Goal: Information Seeking & Learning: Find contact information

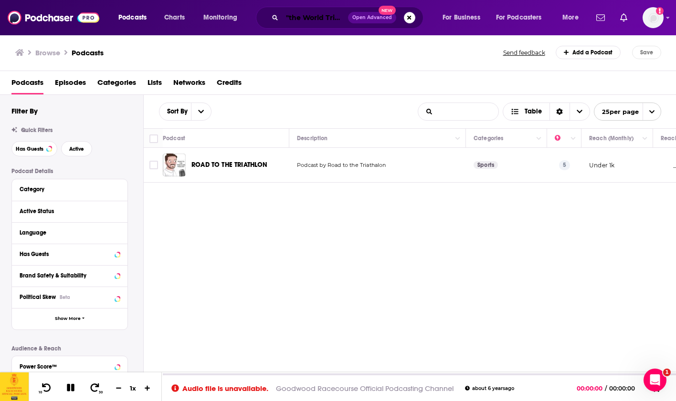
click at [304, 23] on input ""the World Triathalon podacast"" at bounding box center [315, 17] width 66 height 15
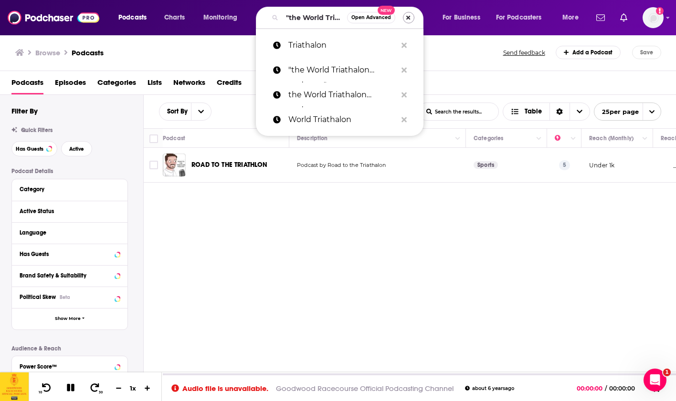
click at [409, 14] on button "Search podcasts, credits, & more..." at bounding box center [408, 17] width 11 height 11
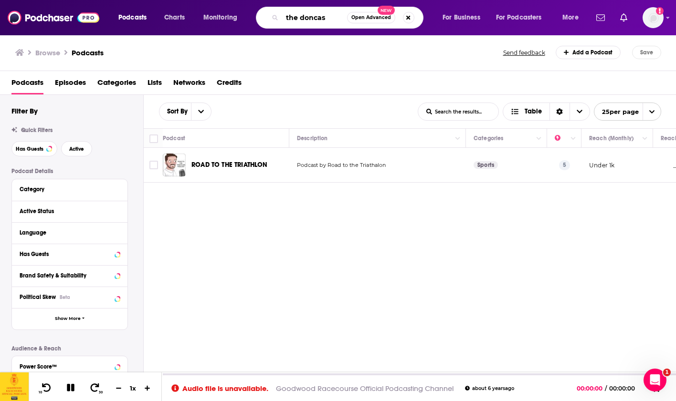
type input "the doncast"
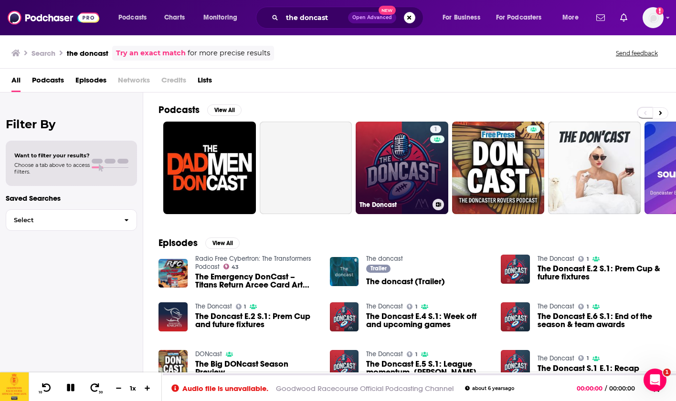
click at [375, 151] on link "1 The Doncast" at bounding box center [402, 168] width 93 height 93
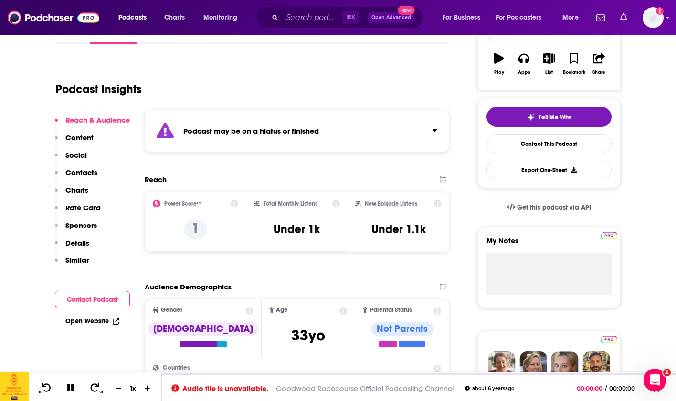
click at [82, 155] on p "Social" at bounding box center [75, 155] width 21 height 9
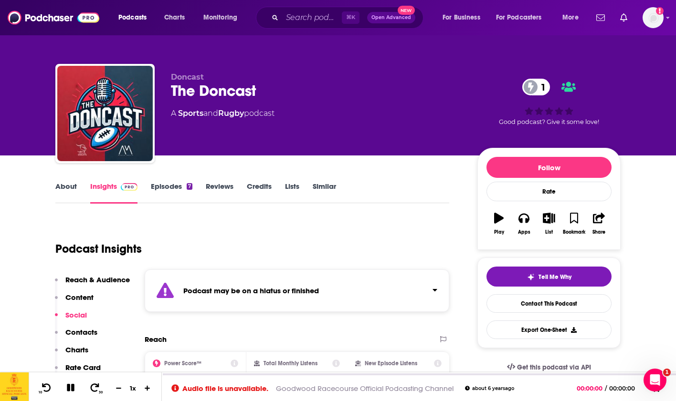
click at [82, 298] on p "Content" at bounding box center [79, 297] width 28 height 9
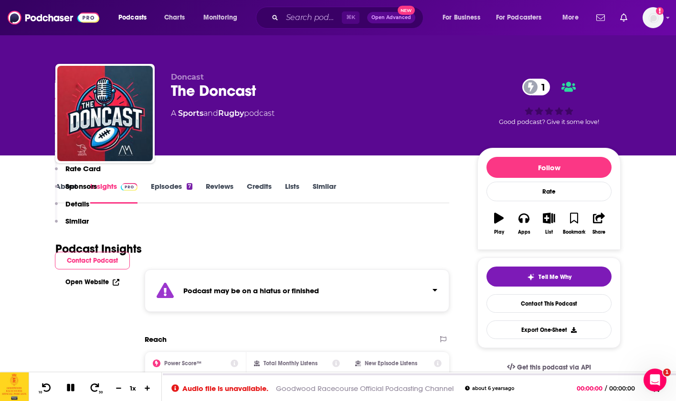
scroll to position [551, 0]
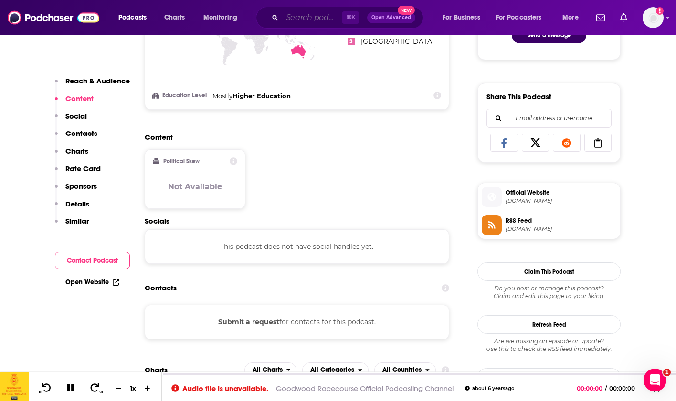
click at [304, 22] on input "Search podcasts, credits, & more..." at bounding box center [312, 17] width 60 height 15
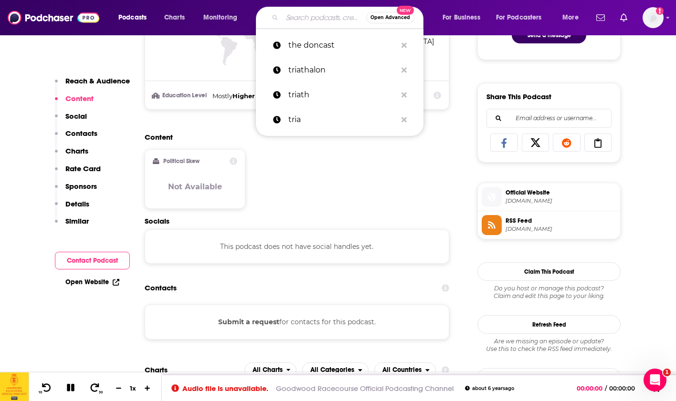
paste input "Inside Curling"
type input "Inside Curling"
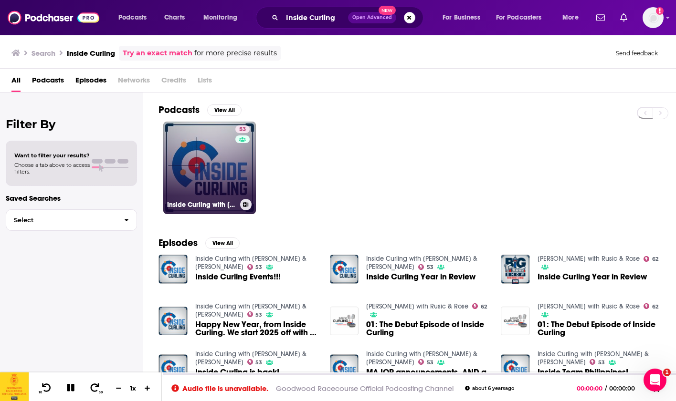
click at [231, 165] on link "53 Inside Curling with [PERSON_NAME] & [PERSON_NAME]" at bounding box center [209, 168] width 93 height 93
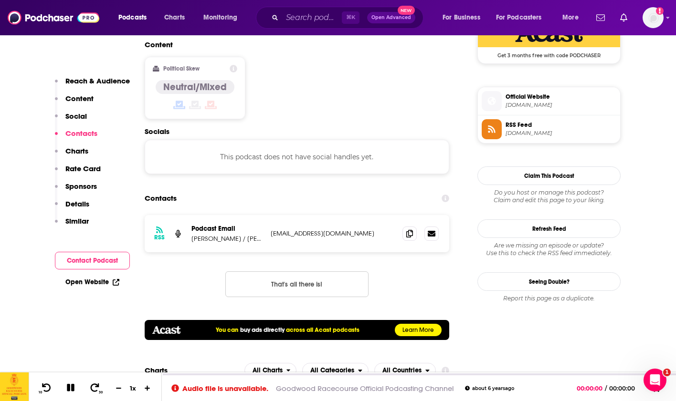
scroll to position [761, 0]
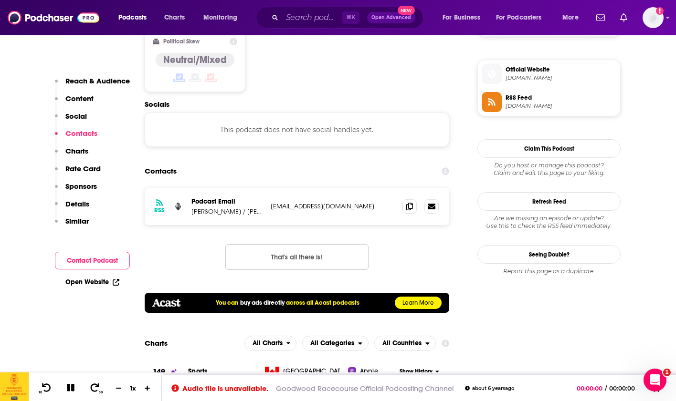
click at [239, 208] on p "[PERSON_NAME] / [PERSON_NAME]" at bounding box center [227, 212] width 72 height 8
click at [292, 202] on p "[EMAIL_ADDRESS][DOMAIN_NAME]" at bounding box center [333, 206] width 124 height 8
click at [241, 208] on p "[PERSON_NAME] / [PERSON_NAME]" at bounding box center [227, 212] width 72 height 8
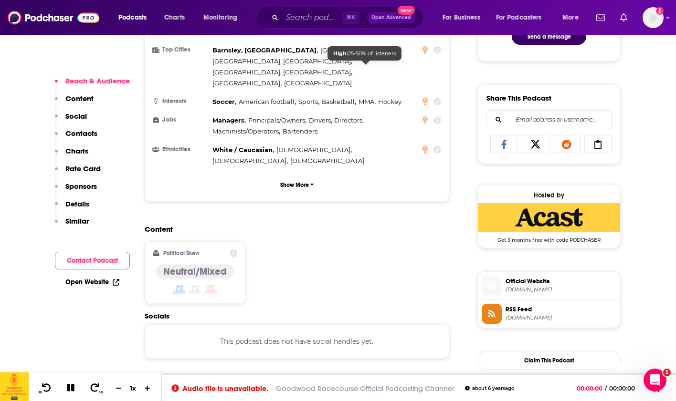
scroll to position [670, 0]
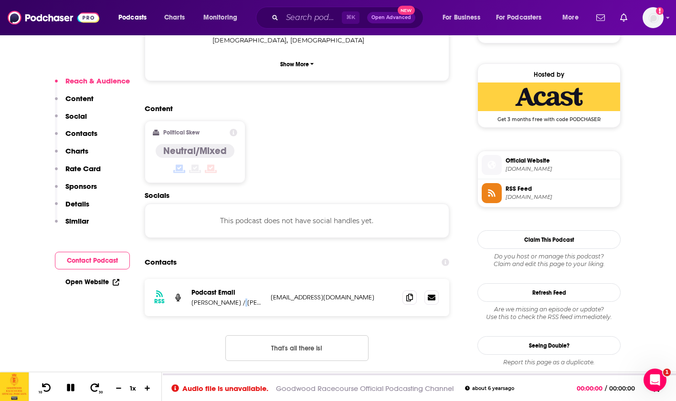
click at [595, 163] on span "Official Website" at bounding box center [560, 161] width 111 height 9
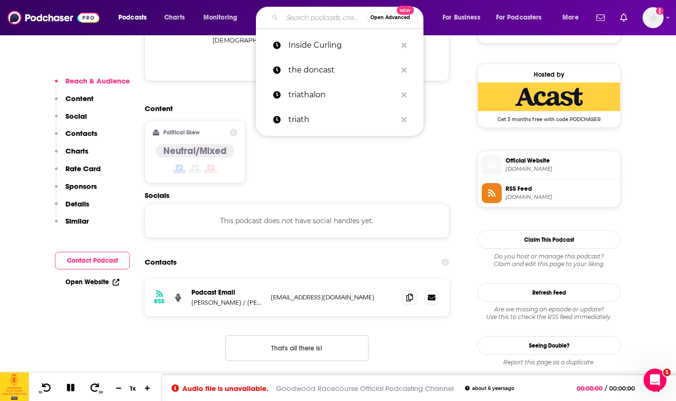
click at [287, 24] on input "Search podcasts, credits, & more..." at bounding box center [324, 17] width 84 height 15
paste input "British Equestrian Podcast"
type input "British Equestrian Podcast"
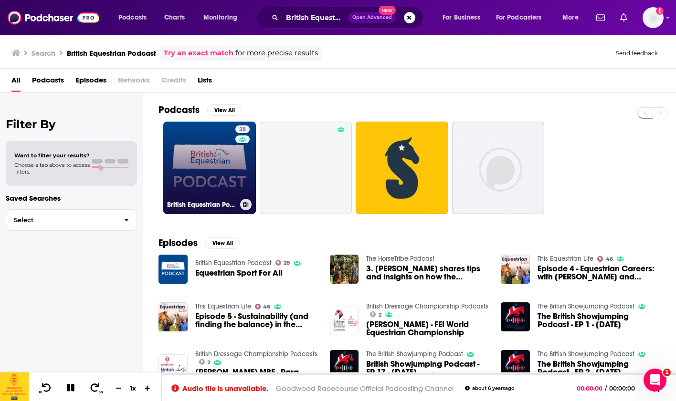
click at [226, 168] on link "28 British Equestrian Podcast" at bounding box center [209, 168] width 93 height 93
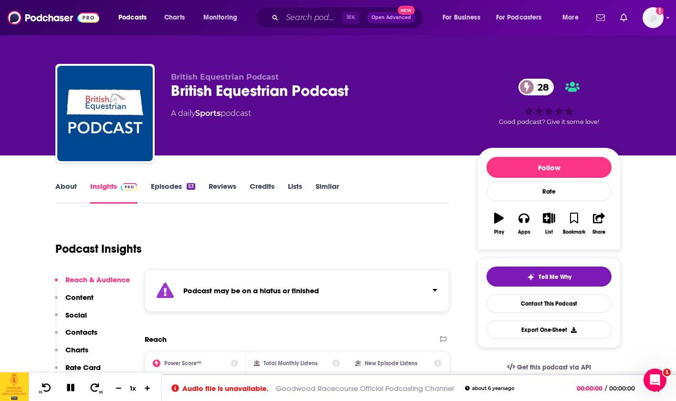
click at [173, 187] on link "Episodes 53" at bounding box center [173, 193] width 44 height 22
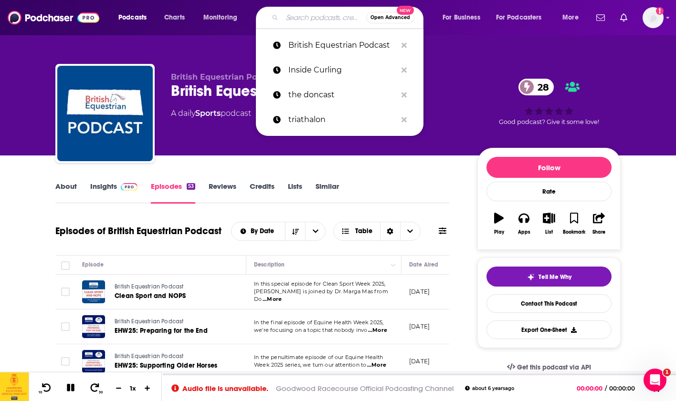
click at [285, 15] on input "Search podcasts, credits, & more..." at bounding box center [324, 17] width 84 height 15
paste input "The K League Podcast"
type input "The K League Podcast"
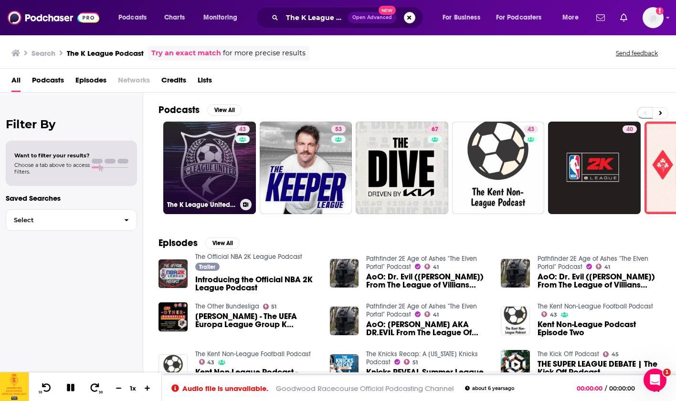
click at [209, 149] on link "43 The K League United Podcast" at bounding box center [209, 168] width 93 height 93
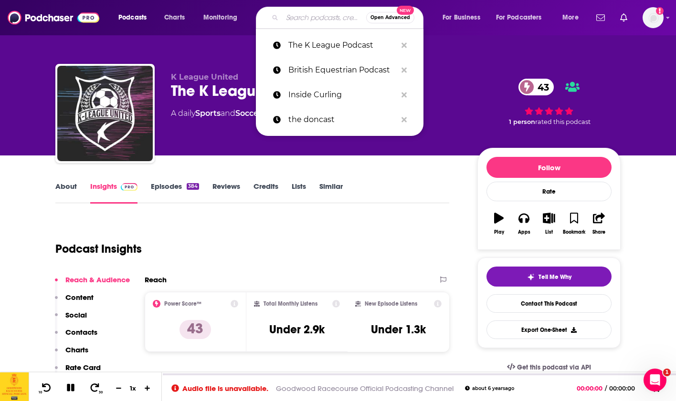
click at [292, 22] on input "Search podcasts, credits, & more..." at bounding box center [324, 17] width 84 height 15
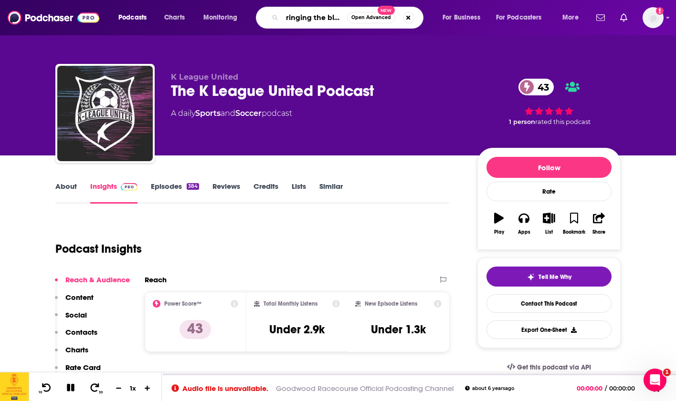
type input "ringing the blues"
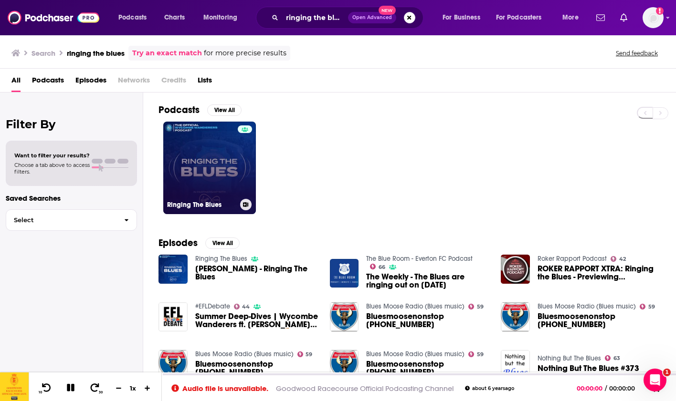
click at [221, 164] on link "Ringing The Blues" at bounding box center [209, 168] width 93 height 93
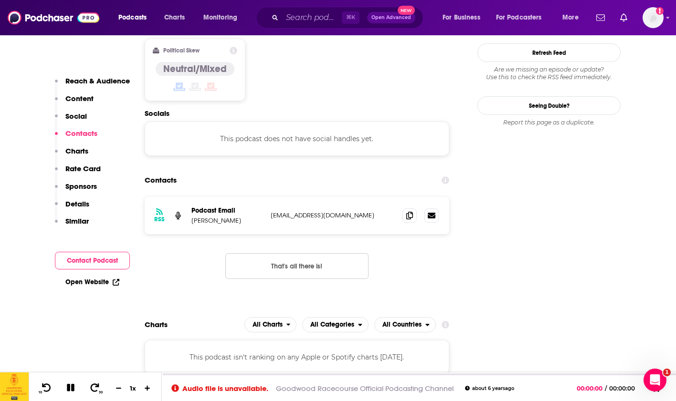
scroll to position [824, 0]
click at [324, 210] on p "[EMAIL_ADDRESS][DOMAIN_NAME]" at bounding box center [333, 214] width 124 height 8
copy p "[EMAIL_ADDRESS][DOMAIN_NAME]"
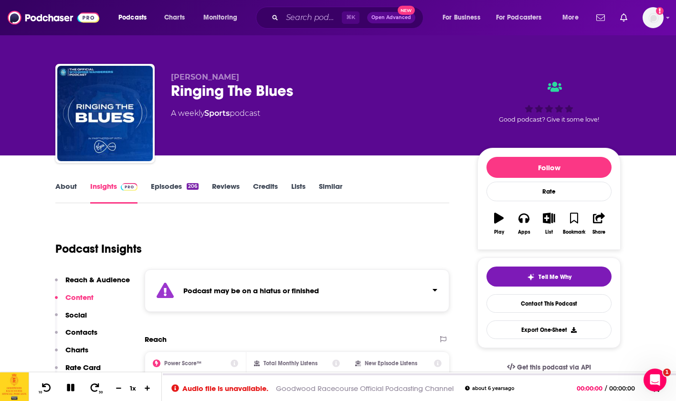
scroll to position [0, 0]
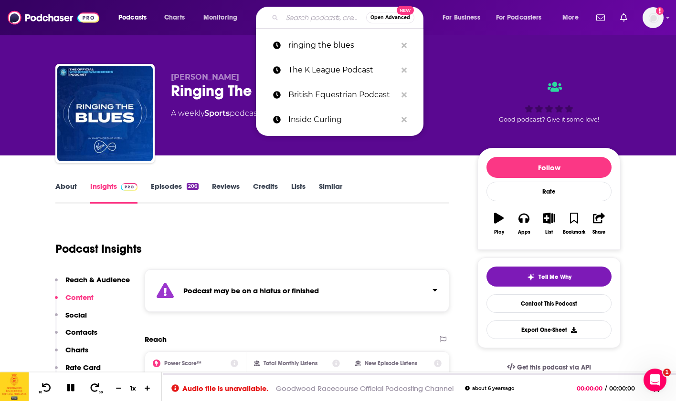
click at [301, 19] on input "Search podcasts, credits, & more..." at bounding box center [324, 17] width 84 height 15
paste input "F1: Beyond the Grid"
type input "F1: Beyond the Grid"
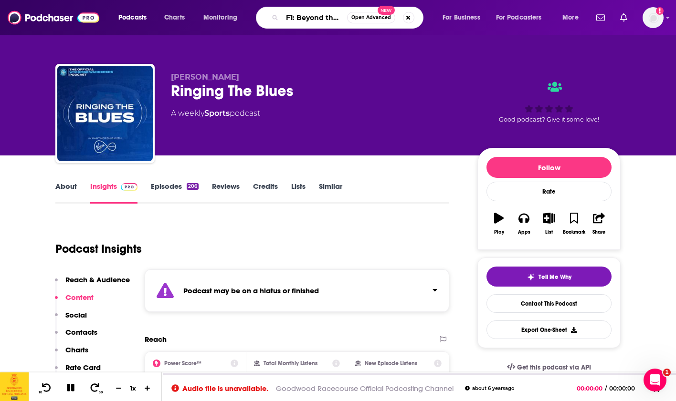
click at [298, 15] on input "F1: Beyond the Grid" at bounding box center [314, 17] width 65 height 15
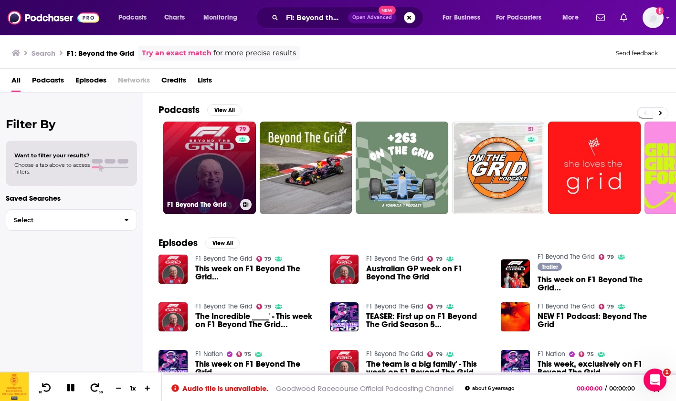
click at [219, 168] on link "79 F1 Beyond The Grid" at bounding box center [209, 168] width 93 height 93
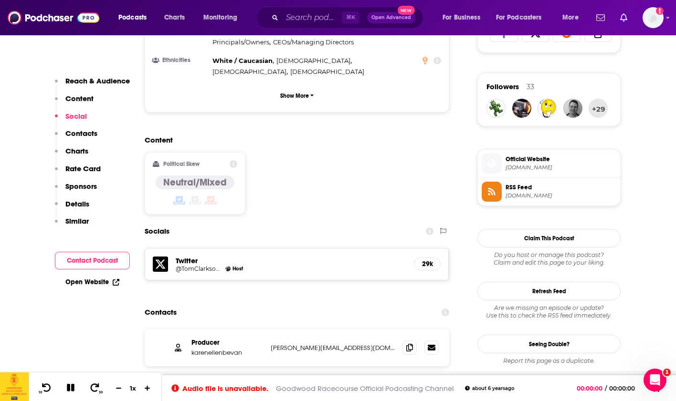
scroll to position [661, 0]
click at [295, 344] on p "[PERSON_NAME][EMAIL_ADDRESS][DOMAIN_NAME]" at bounding box center [333, 348] width 124 height 8
copy p "[PERSON_NAME][EMAIL_ADDRESS][DOMAIN_NAME]"
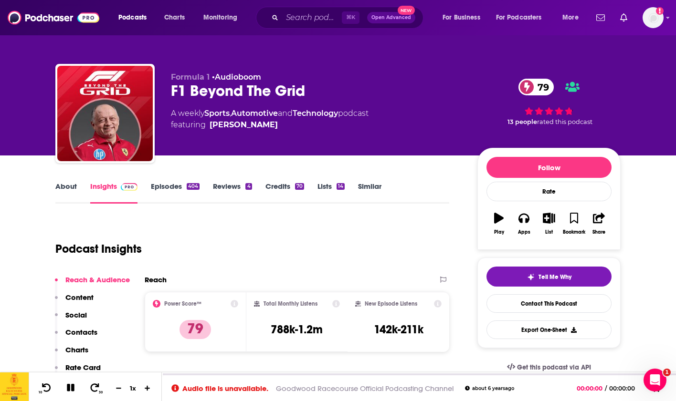
scroll to position [0, 0]
click at [320, 21] on input "Search podcasts, credits, & more..." at bounding box center [312, 17] width 60 height 15
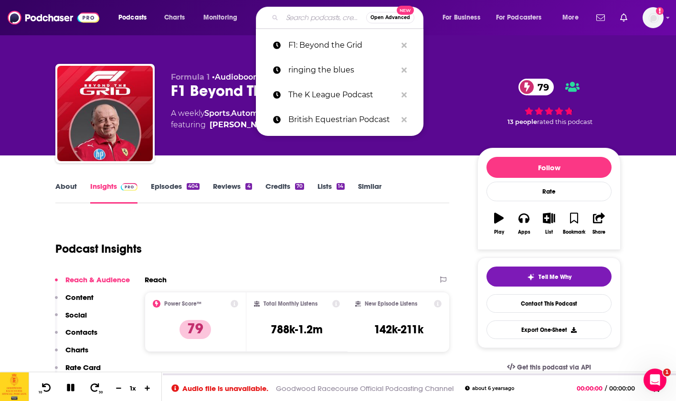
paste input "Posh Unfliterd"
type input "Posh Unfliterd"
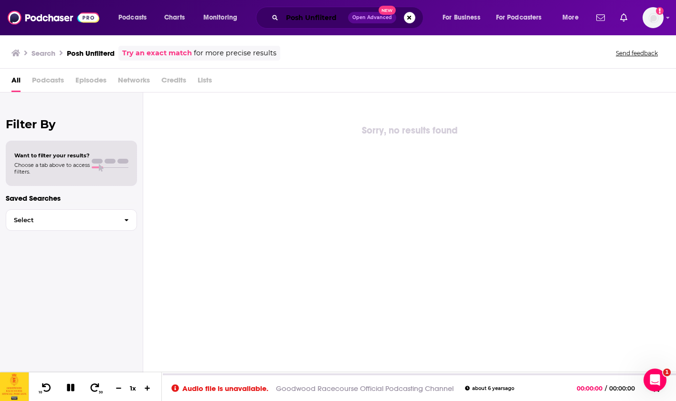
click at [336, 20] on input "Posh Unfliterd" at bounding box center [315, 17] width 66 height 15
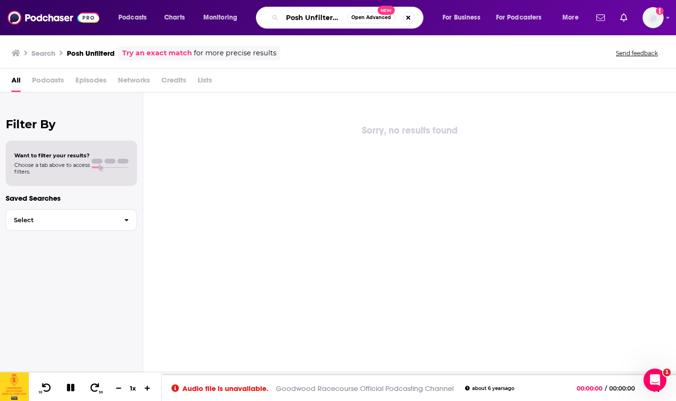
type input "Posh Unfiltered"
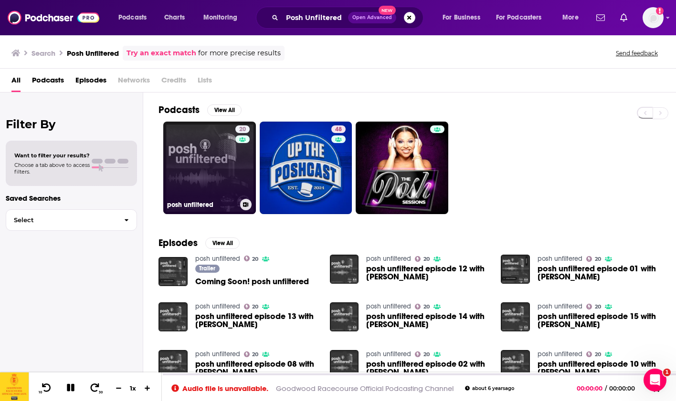
click at [199, 151] on link "20 posh unfiltered" at bounding box center [209, 168] width 93 height 93
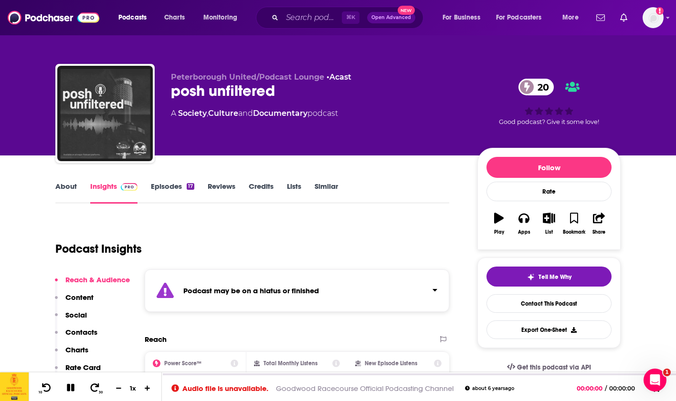
click at [163, 185] on link "Episodes 17" at bounding box center [172, 193] width 43 height 22
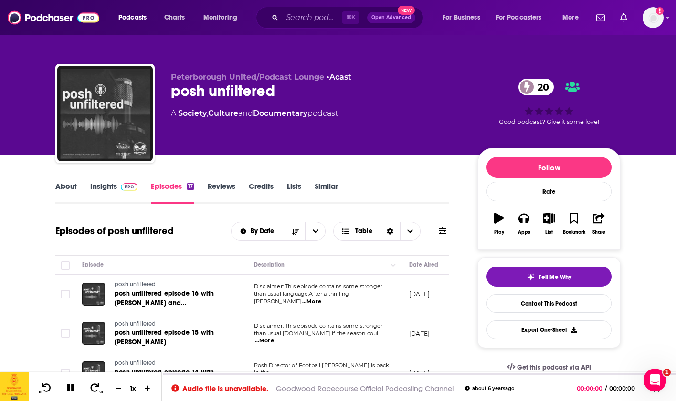
click at [99, 185] on link "Insights" at bounding box center [113, 193] width 47 height 22
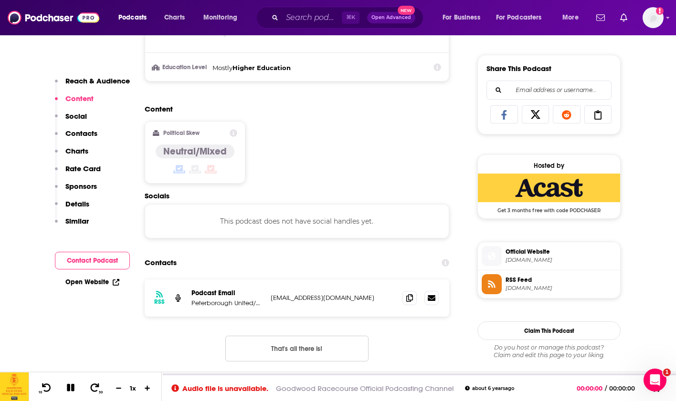
scroll to position [647, 0]
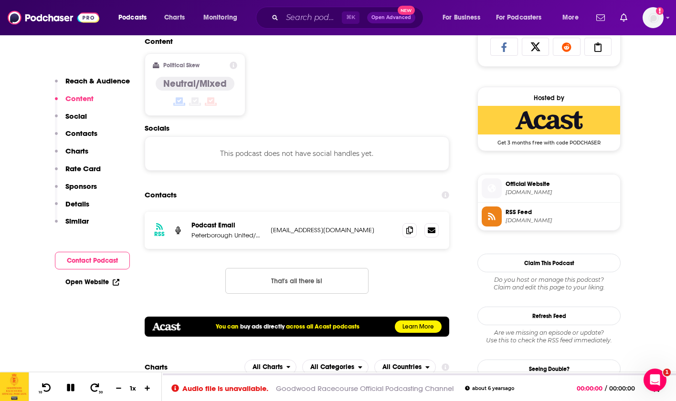
click at [276, 230] on p "[EMAIL_ADDRESS][DOMAIN_NAME]" at bounding box center [333, 230] width 124 height 8
click at [294, 231] on p "[EMAIL_ADDRESS][DOMAIN_NAME]" at bounding box center [333, 230] width 124 height 8
click at [290, 229] on p "[EMAIL_ADDRESS][DOMAIN_NAME]" at bounding box center [333, 230] width 124 height 8
copy p "[EMAIL_ADDRESS][DOMAIN_NAME]"
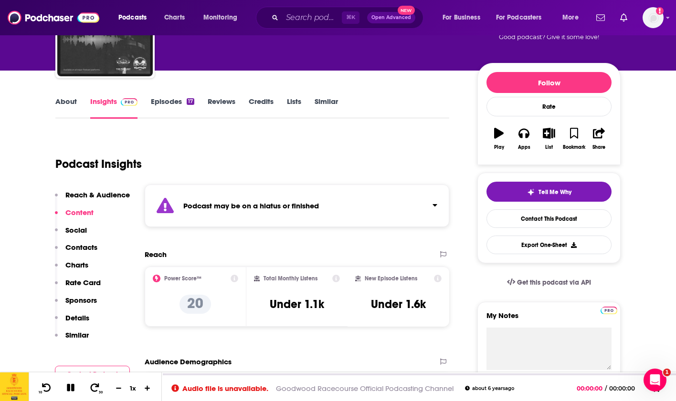
scroll to position [90, 0]
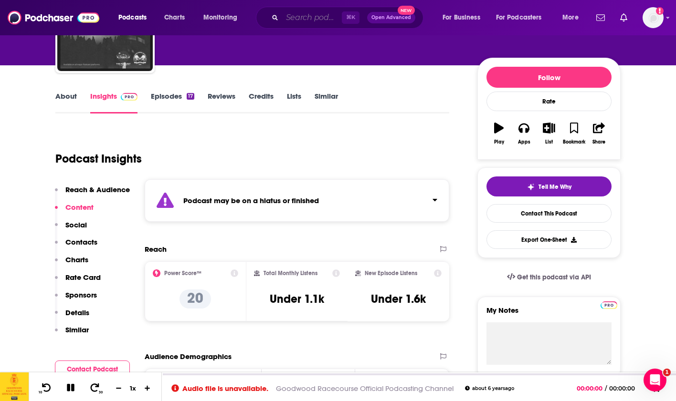
click at [315, 16] on input "Search podcasts, credits, & more..." at bounding box center [312, 17] width 60 height 15
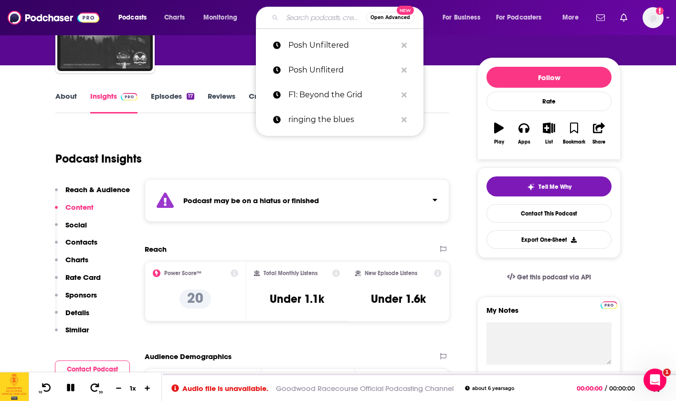
paste input "FPL Legends"
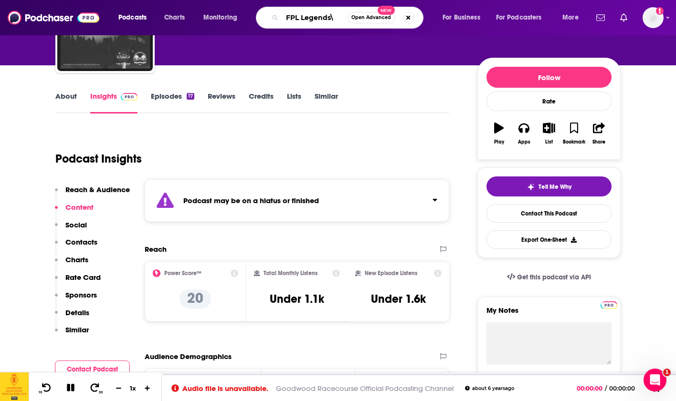
type input "FPL Legends"
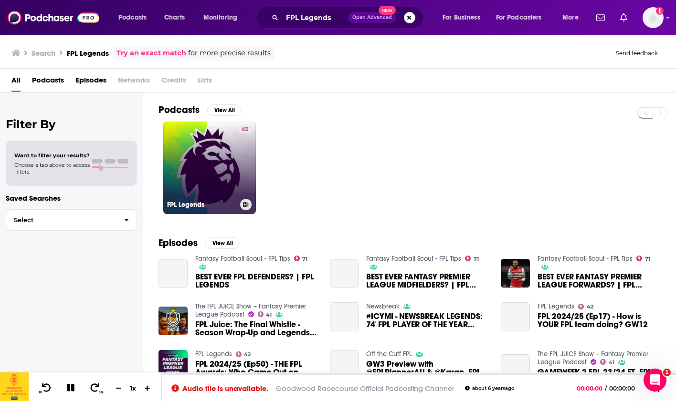
click at [203, 157] on link "42 FPL Legends" at bounding box center [209, 168] width 93 height 93
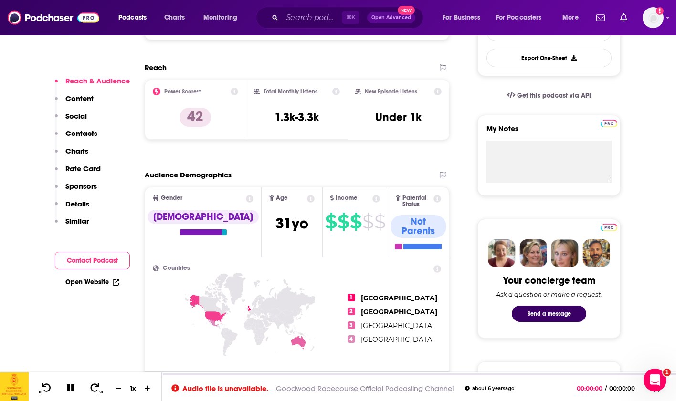
scroll to position [106, 0]
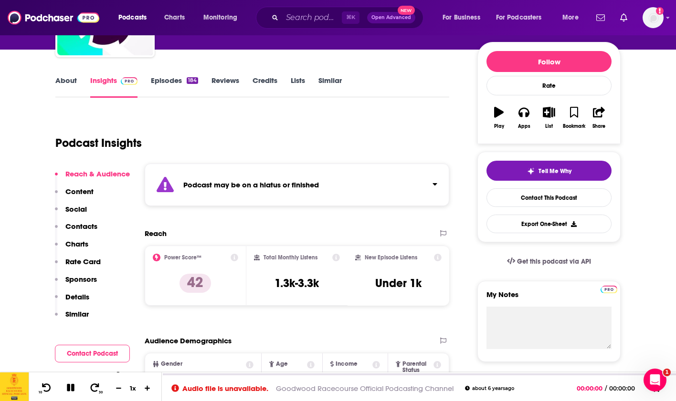
click at [82, 189] on p "Content" at bounding box center [79, 191] width 28 height 9
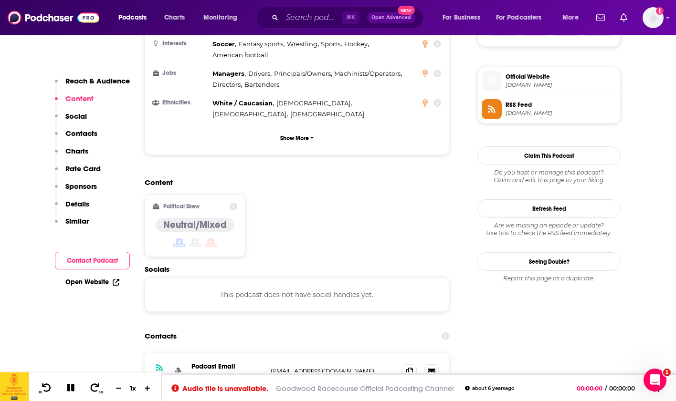
scroll to position [682, 0]
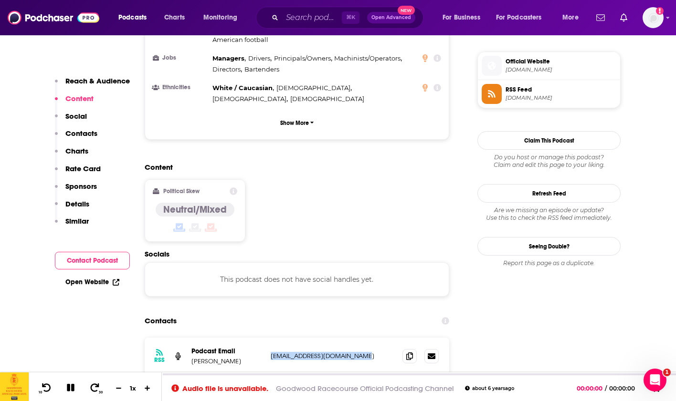
click at [85, 121] on button "Social" at bounding box center [71, 121] width 32 height 18
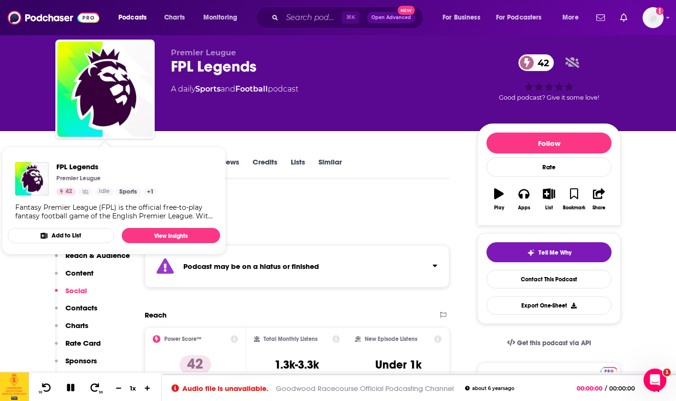
scroll to position [33, 0]
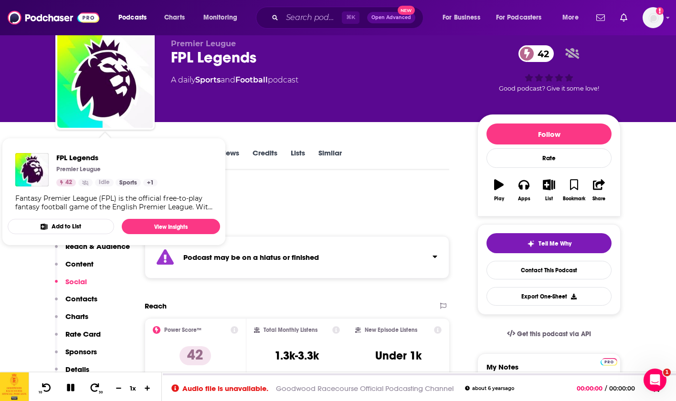
click at [316, 116] on div "Premier [PERSON_NAME] FPL Legends 42 A daily Sports and Football podcast 42 Goo…" at bounding box center [396, 82] width 450 height 86
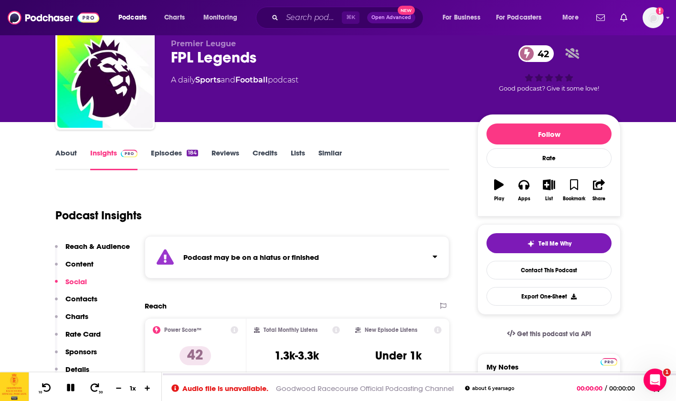
click at [163, 150] on link "Episodes 184" at bounding box center [174, 159] width 47 height 22
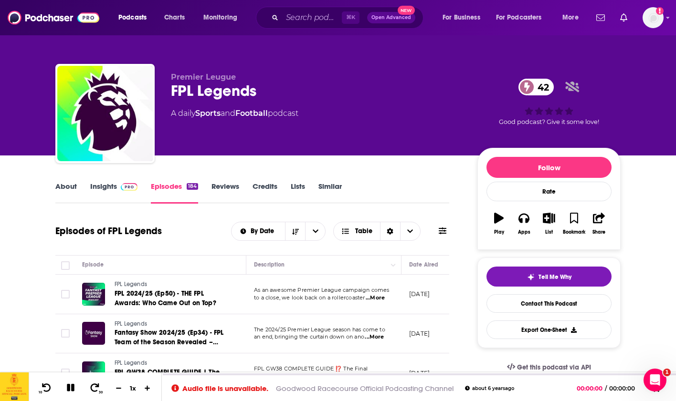
click at [234, 190] on link "Reviews" at bounding box center [225, 193] width 28 height 22
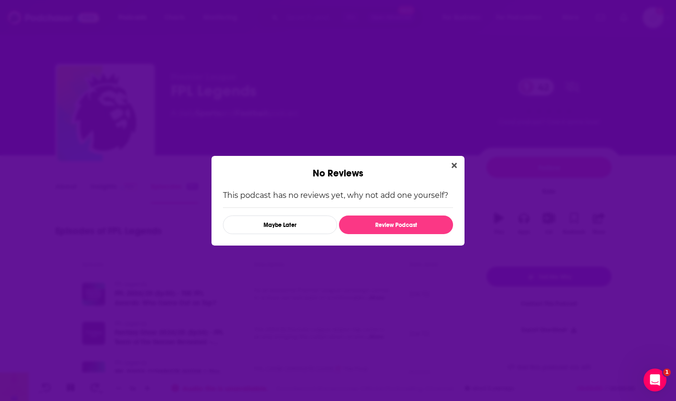
click at [461, 162] on div "No Reviews" at bounding box center [337, 167] width 253 height 23
click at [454, 164] on icon "Close" at bounding box center [453, 165] width 5 height 5
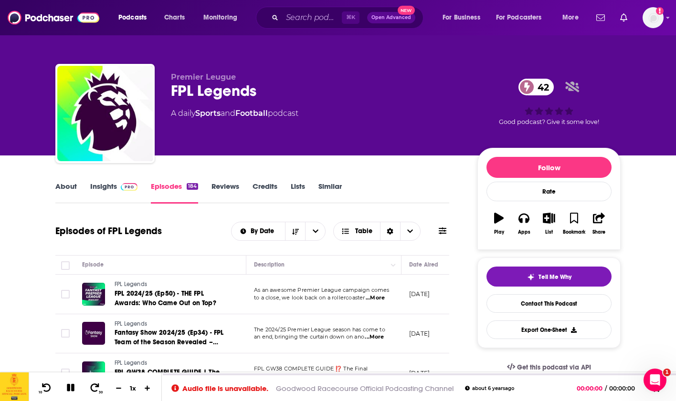
click at [70, 191] on link "About" at bounding box center [65, 193] width 21 height 22
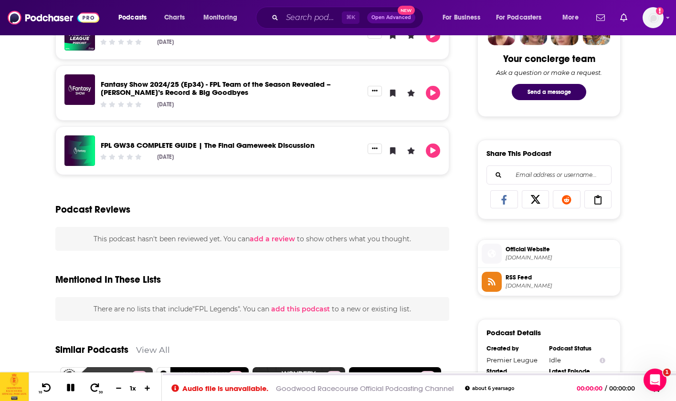
scroll to position [494, 0]
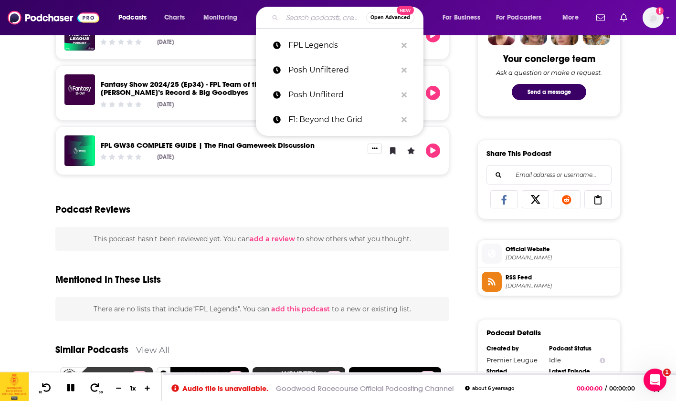
click at [293, 15] on input "Search podcasts, credits, & more..." at bounding box center [324, 17] width 84 height 15
paste input "Rugby Europes Official Podcast"
type input "Rugby Europes Official Podcast"
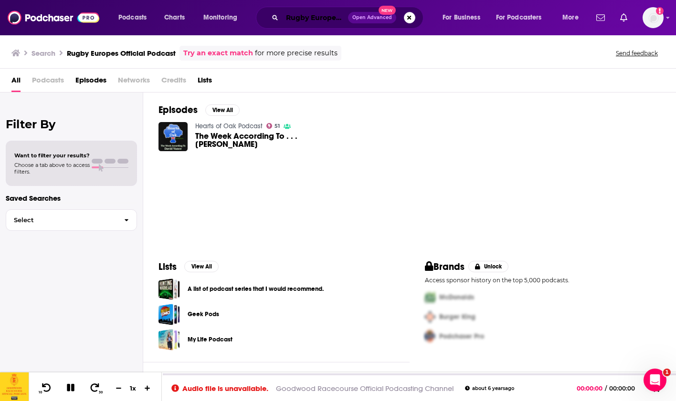
click at [290, 19] on input "Rugby Europes Official Podcast" at bounding box center [315, 17] width 66 height 15
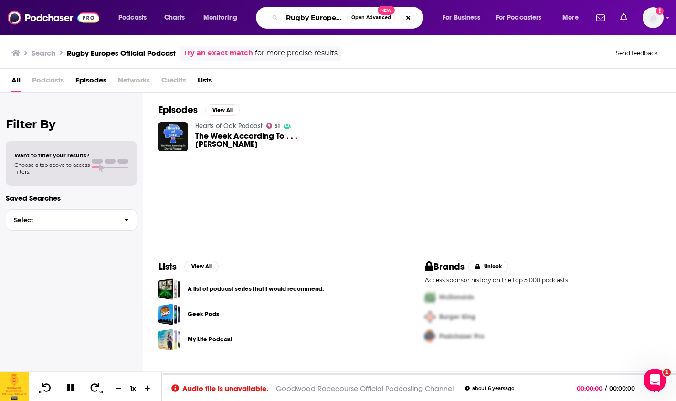
click at [316, 17] on input "Rugby Europes Official Podcast" at bounding box center [314, 17] width 65 height 15
drag, startPoint x: 335, startPoint y: 18, endPoint x: 397, endPoint y: 17, distance: 62.0
click at [397, 17] on div "Rugby Europes Official Podcast Open Advanced New" at bounding box center [339, 18] width 167 height 22
type input "Rugby Europe"
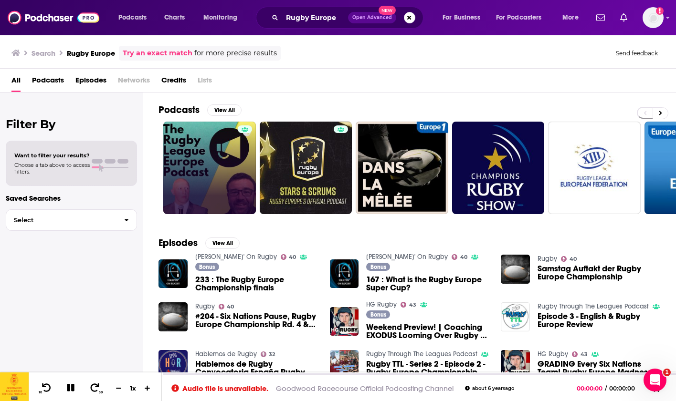
click at [237, 135] on link at bounding box center [209, 168] width 93 height 93
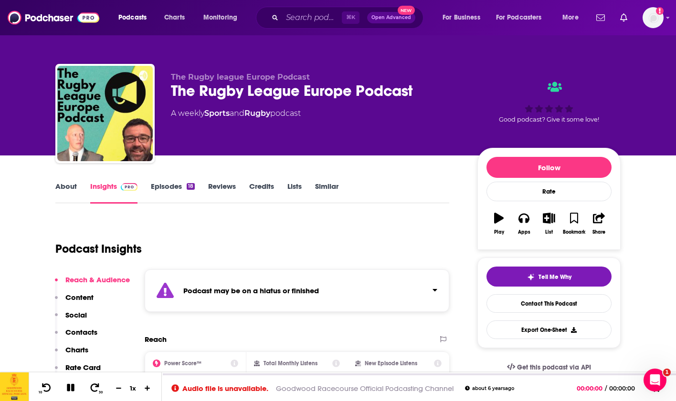
click at [70, 195] on link "About" at bounding box center [65, 193] width 21 height 22
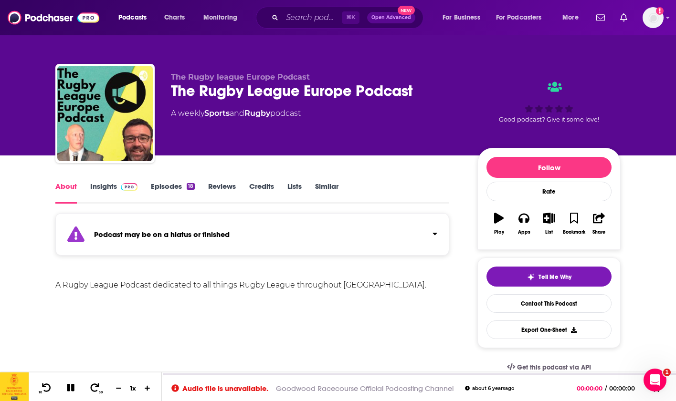
click at [105, 195] on link "Insights" at bounding box center [113, 193] width 47 height 22
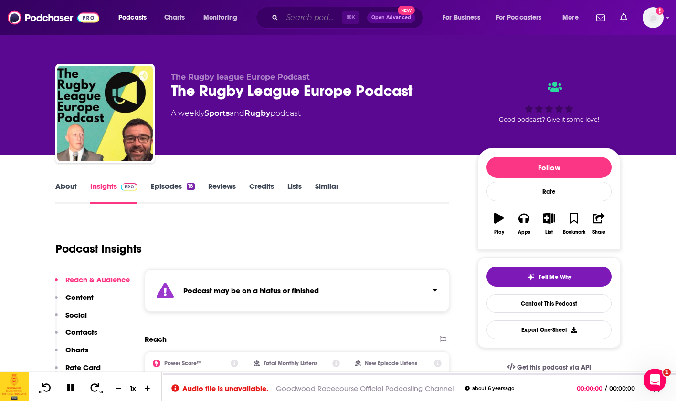
click at [289, 21] on input "Search podcasts, credits, & more..." at bounding box center [312, 17] width 60 height 15
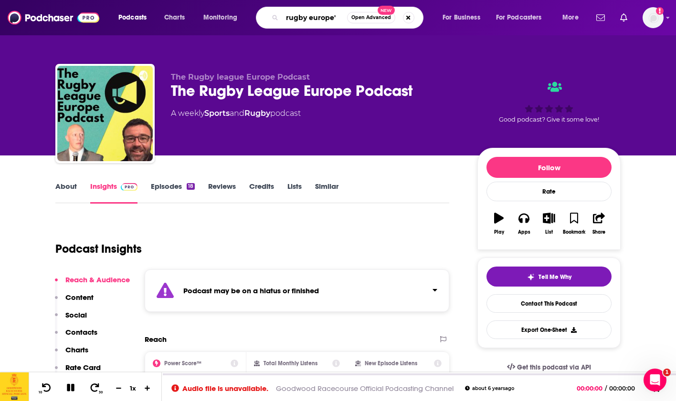
type input "rugby europe's"
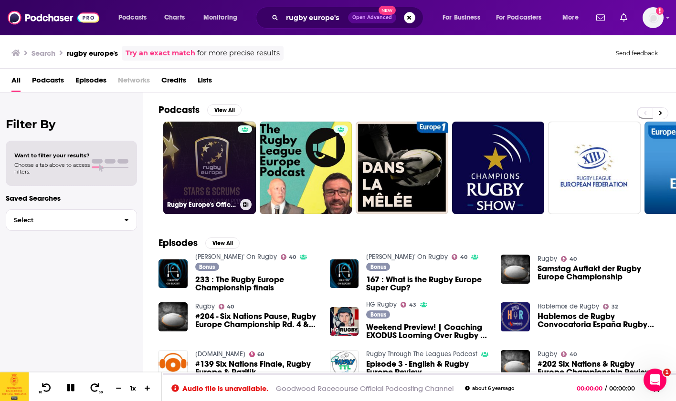
click at [205, 143] on link "Rugby Europe's Official Podcast: Stars and Scrums" at bounding box center [209, 168] width 93 height 93
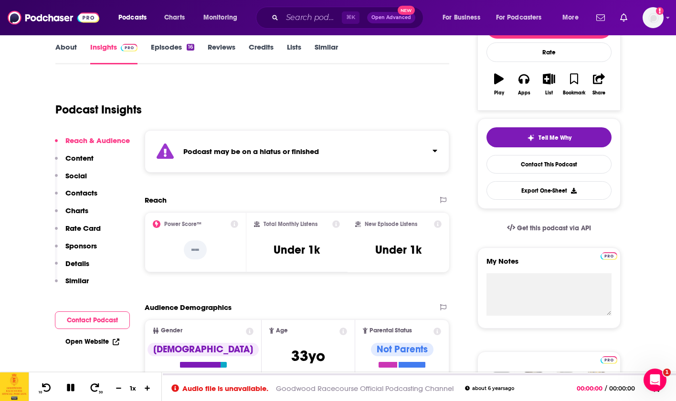
scroll to position [139, 0]
click at [167, 48] on link "Episodes 16" at bounding box center [172, 53] width 43 height 22
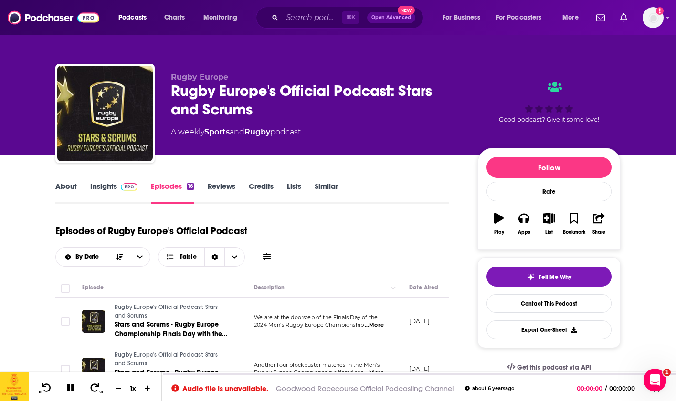
click at [96, 186] on link "Insights" at bounding box center [113, 193] width 47 height 22
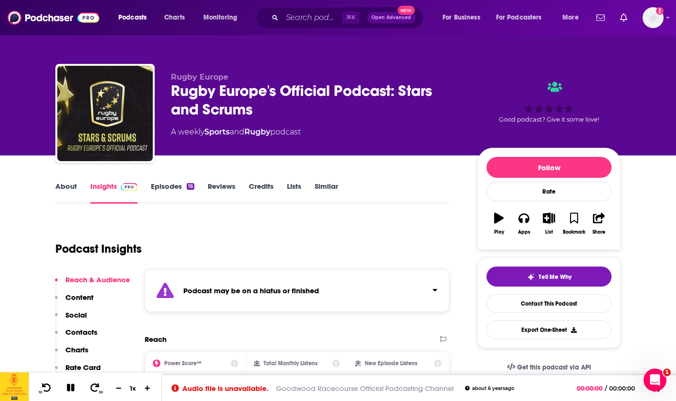
click at [65, 182] on link "About" at bounding box center [65, 193] width 21 height 22
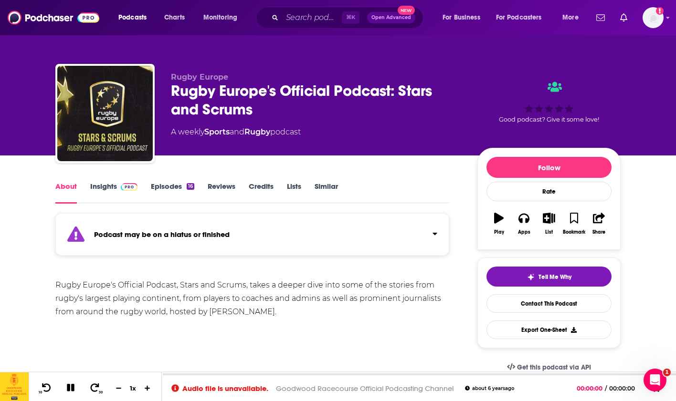
click at [94, 187] on link "Insights" at bounding box center [113, 193] width 47 height 22
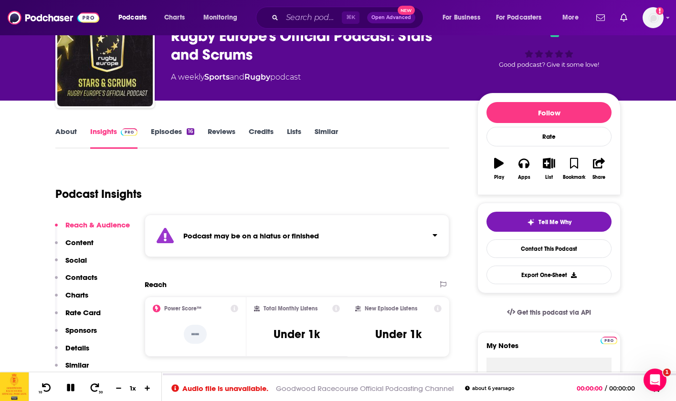
click at [90, 281] on p "Contacts" at bounding box center [81, 277] width 32 height 9
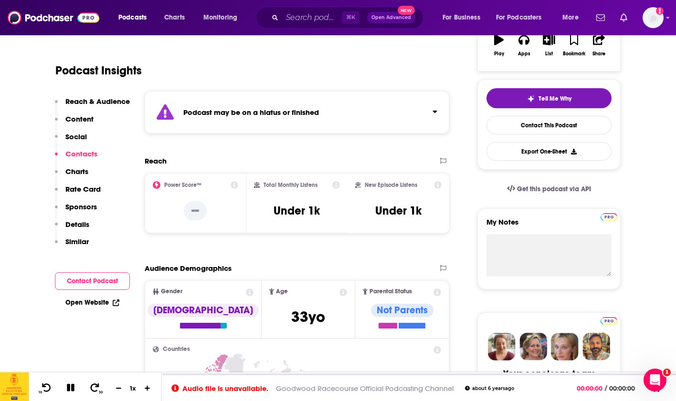
scroll to position [700, 0]
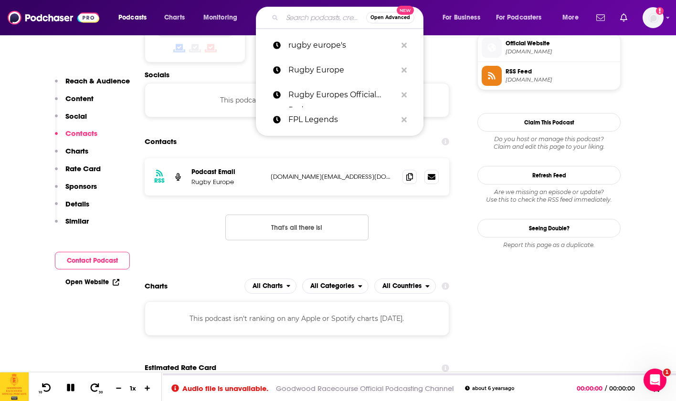
click at [293, 13] on input "Search podcasts, credits, & more..." at bounding box center [324, 17] width 84 height 15
paste input "England Athletics"
type input "England Athletics"
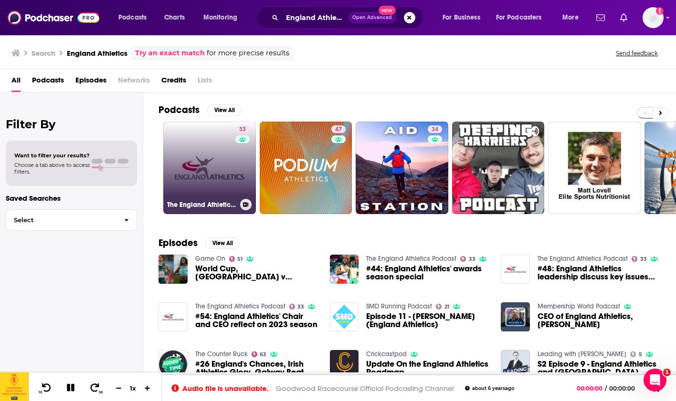
click at [218, 181] on link "33 The England Athletics Podcast" at bounding box center [209, 168] width 93 height 93
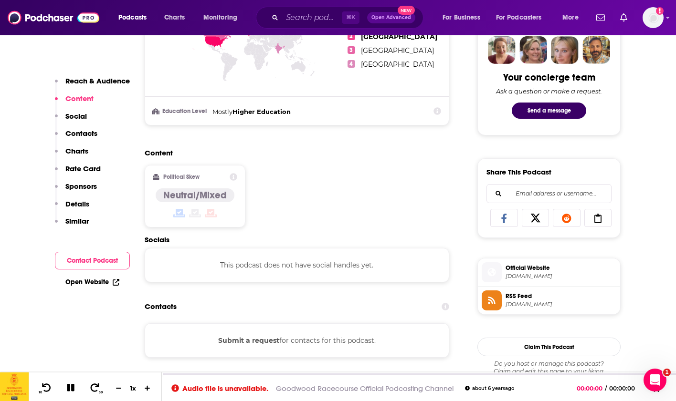
scroll to position [487, 0]
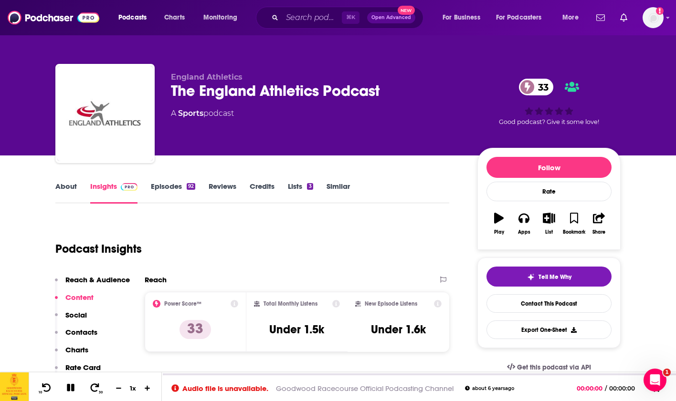
scroll to position [0, 0]
click at [168, 187] on link "Episodes 92" at bounding box center [173, 193] width 44 height 22
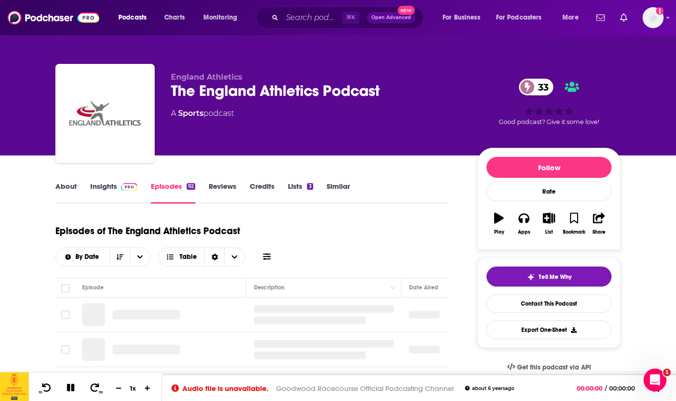
scroll to position [90, 0]
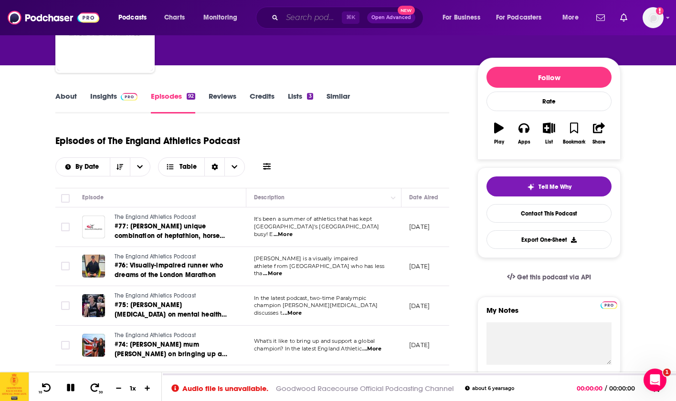
click at [283, 21] on input "Search podcasts, credits, & more..." at bounding box center [312, 17] width 60 height 15
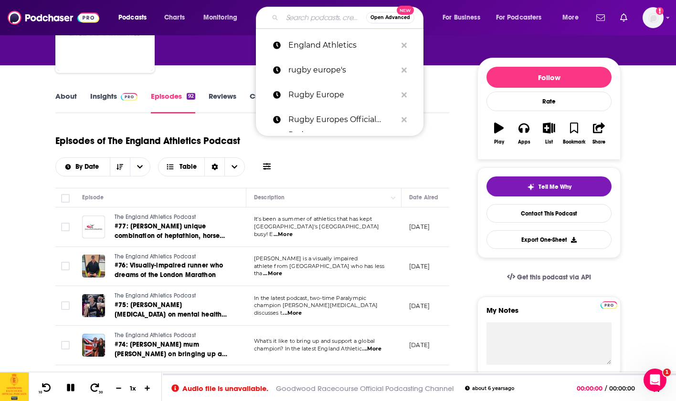
paste input "The Final Block"
type input "The Final Block"
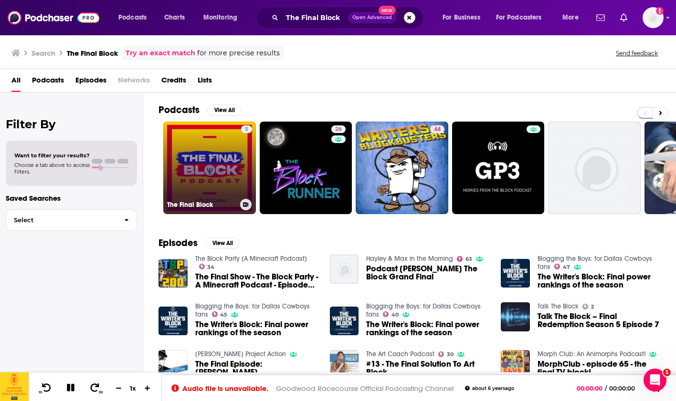
click at [201, 153] on link "5 The Final Block" at bounding box center [209, 168] width 93 height 93
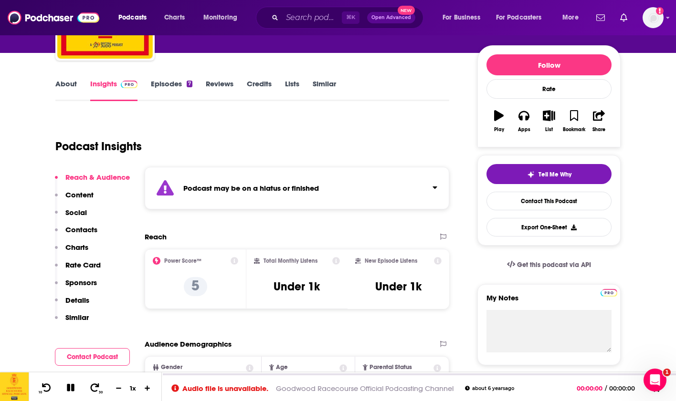
scroll to position [103, 0]
click at [163, 88] on link "Episodes 7" at bounding box center [172, 90] width 42 height 22
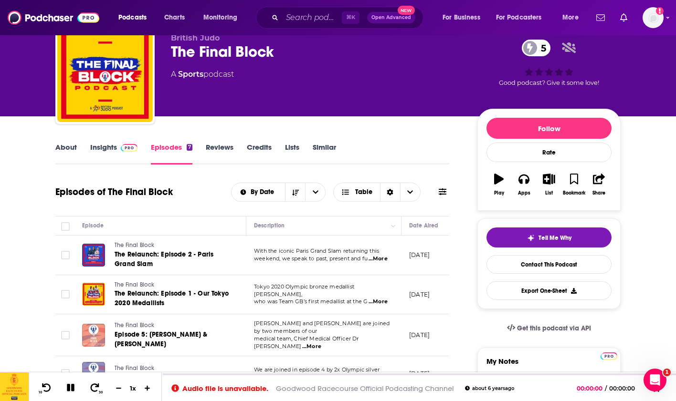
scroll to position [38, 0]
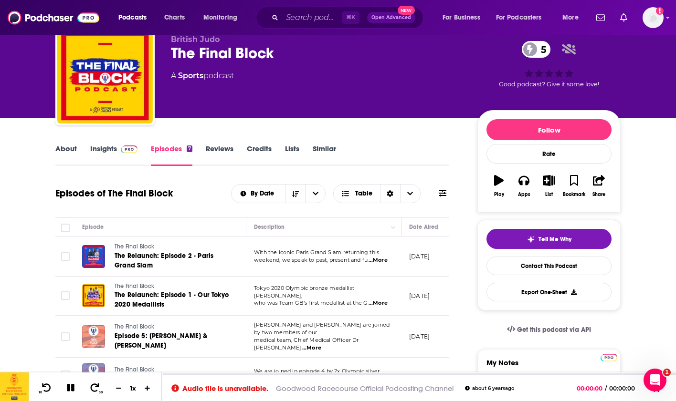
click at [70, 147] on link "About" at bounding box center [65, 155] width 21 height 22
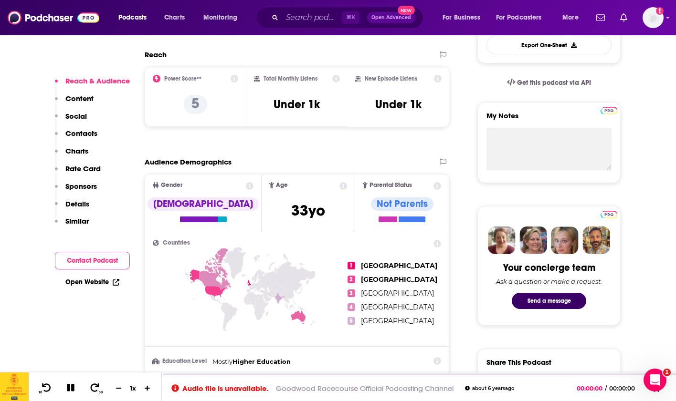
scroll to position [283, 0]
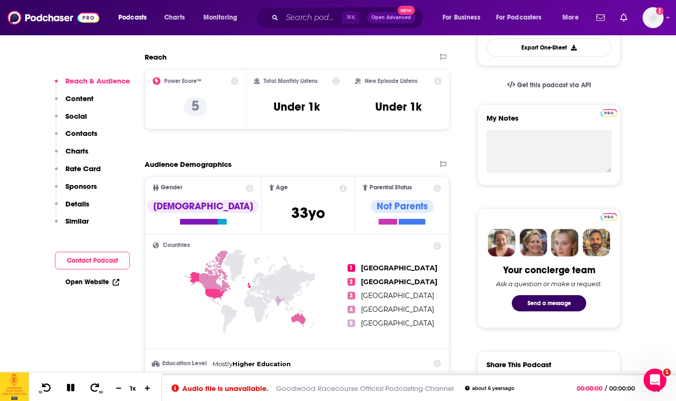
click at [83, 139] on button "Contacts" at bounding box center [76, 138] width 42 height 18
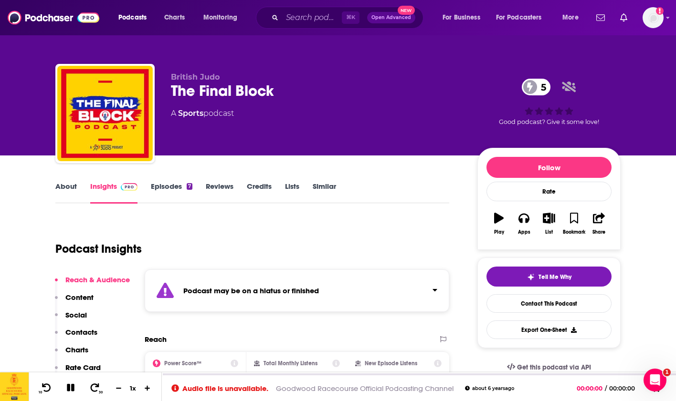
scroll to position [0, 0]
click at [282, 27] on div "⌘ K Open Advanced New" at bounding box center [339, 18] width 167 height 22
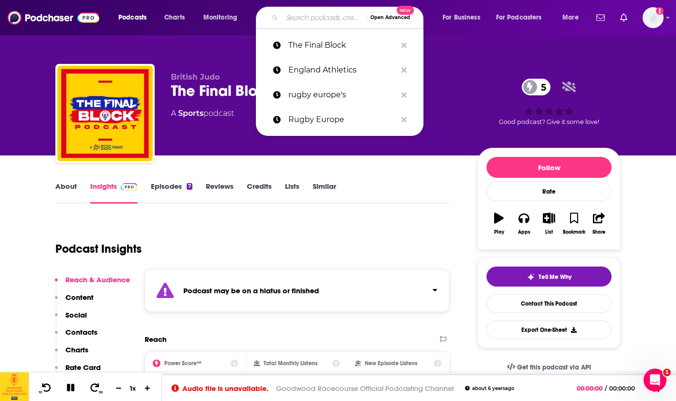
click at [294, 21] on input "Search podcasts, credits, & more..." at bounding box center [324, 17] width 84 height 15
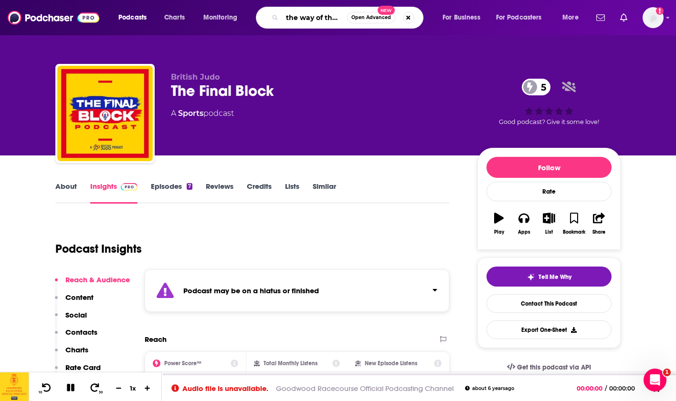
type input "the way of the bpw"
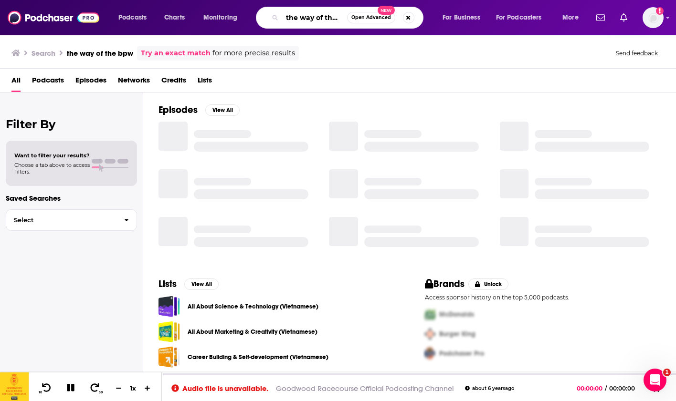
click at [316, 22] on input "the way of the bpw" at bounding box center [314, 17] width 65 height 15
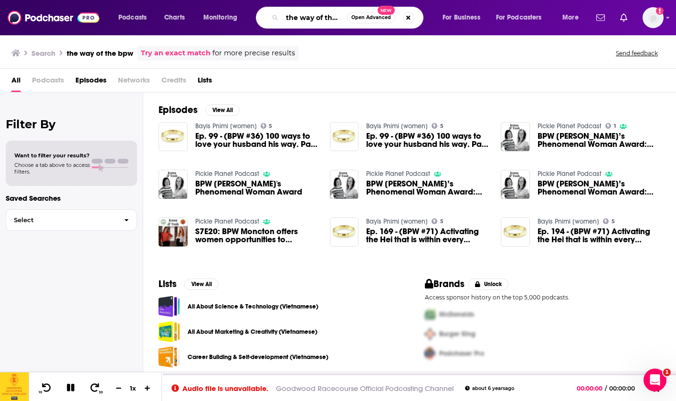
click at [333, 19] on input "the way of the bpw" at bounding box center [314, 17] width 65 height 15
type input "the way of the bow"
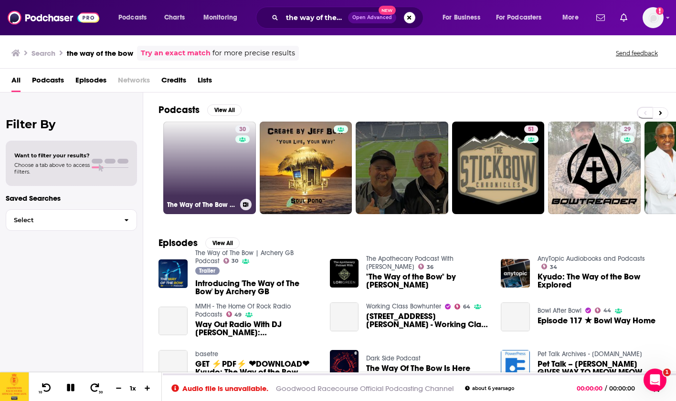
click at [200, 154] on link "30 The Way of The Bow | Archery GB Podcast" at bounding box center [209, 168] width 93 height 93
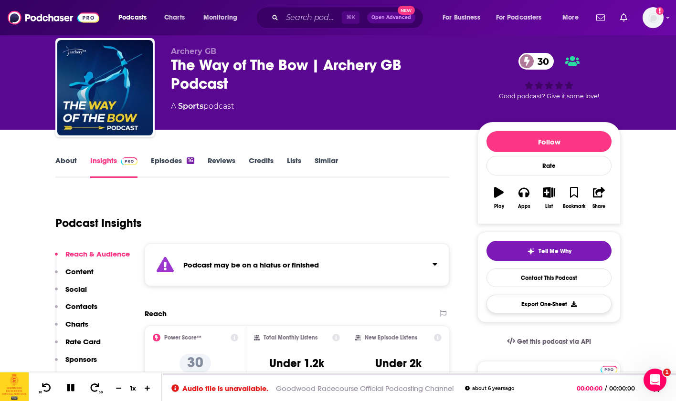
scroll to position [35, 0]
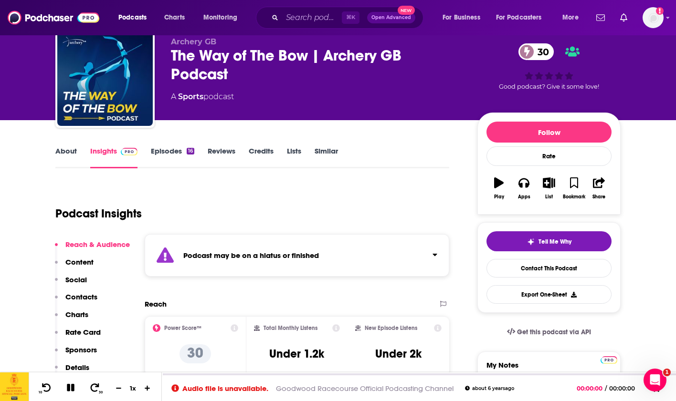
click at [179, 157] on link "Episodes 16" at bounding box center [172, 158] width 43 height 22
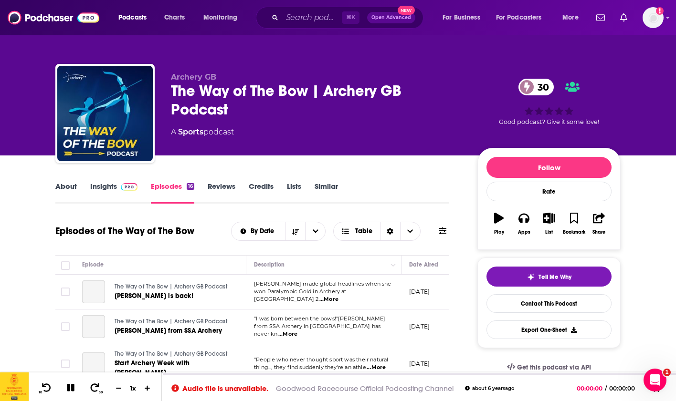
scroll to position [43, 0]
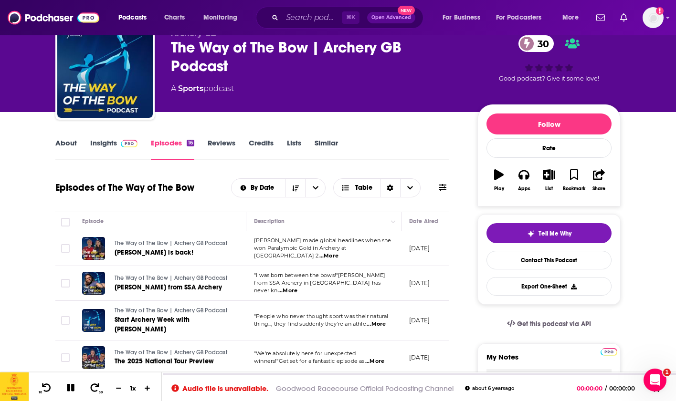
click at [64, 143] on link "About" at bounding box center [65, 149] width 21 height 22
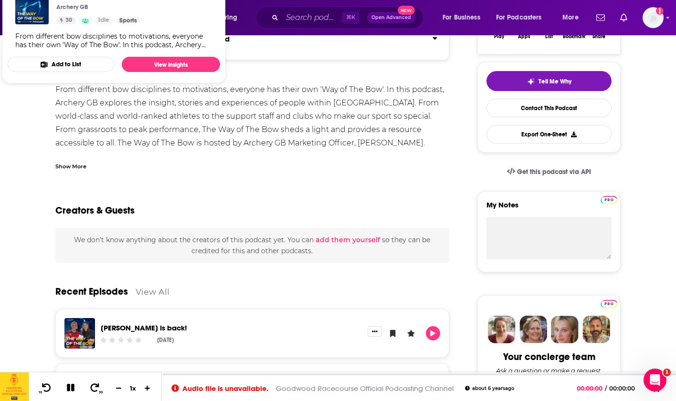
scroll to position [77, 0]
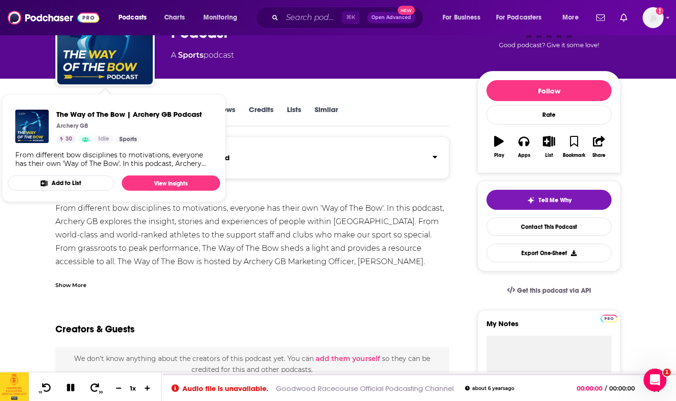
click at [117, 241] on div "From different bow disciplines to motivations, everyone has their own 'Way of T…" at bounding box center [252, 255] width 394 height 107
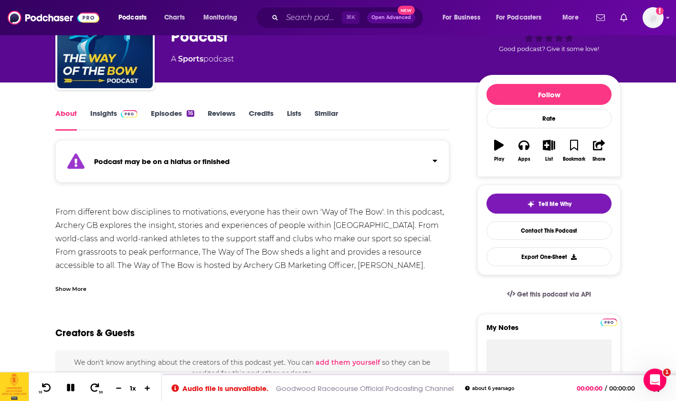
scroll to position [7, 0]
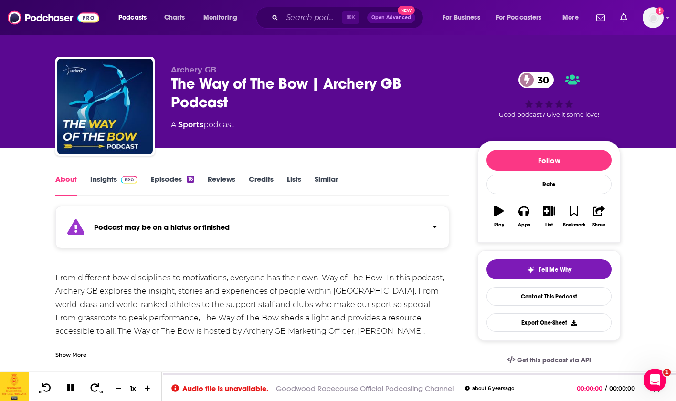
click at [110, 177] on link "Insights" at bounding box center [113, 186] width 47 height 22
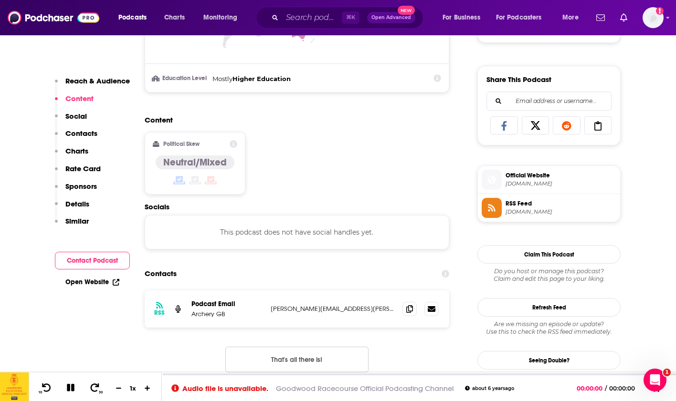
scroll to position [639, 0]
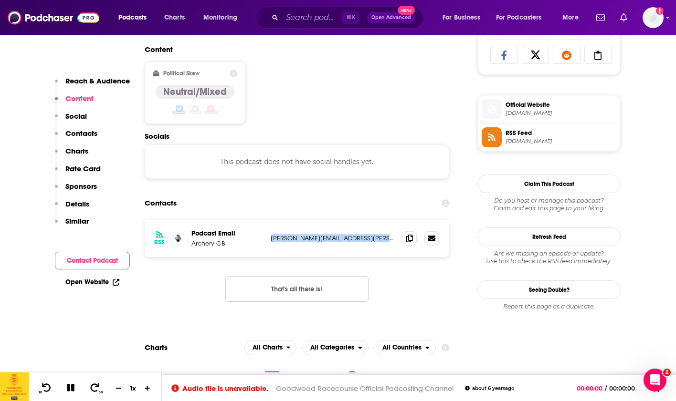
copy p "[PERSON_NAME][EMAIL_ADDRESS][PERSON_NAME][DOMAIN_NAME]"
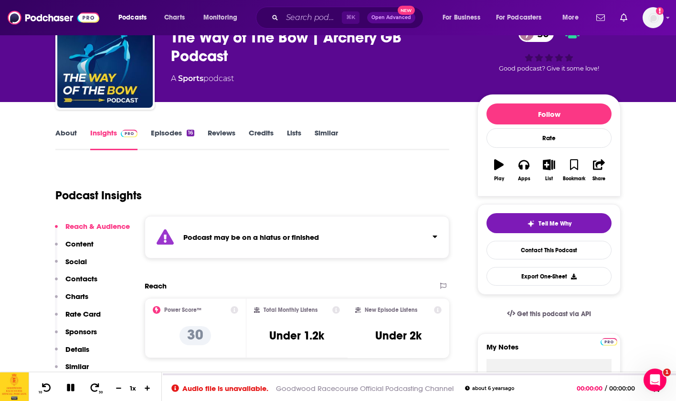
scroll to position [73, 0]
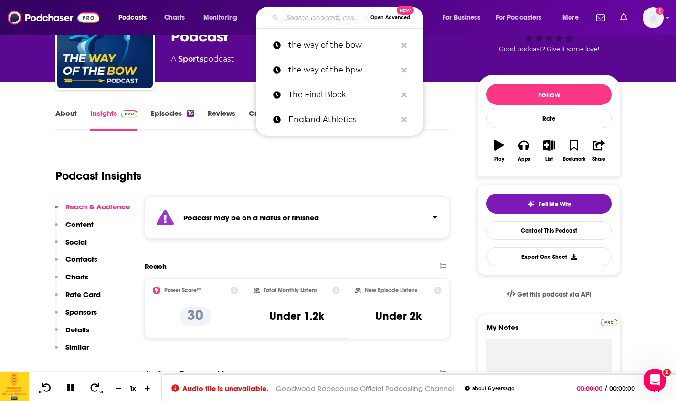
click at [317, 20] on input "Search podcasts, credits, & more..." at bounding box center [324, 17] width 84 height 15
paste input "Women's Rugby World Cup"
type input "Women's Rugby World Cup"
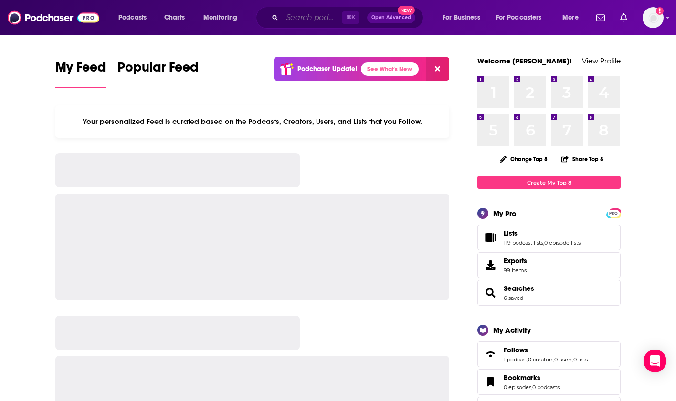
click at [300, 20] on input "Search podcasts, credits, & more..." at bounding box center [312, 17] width 60 height 15
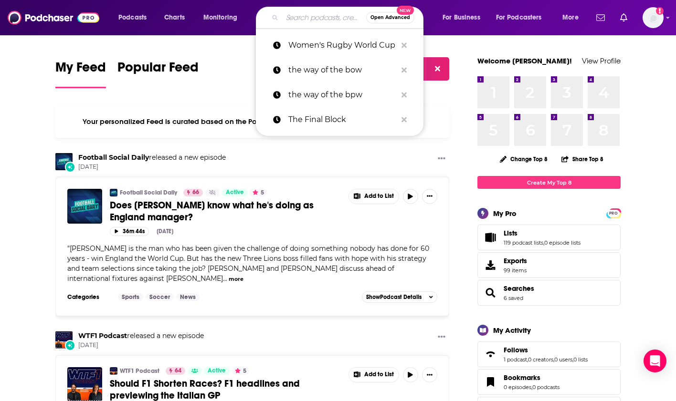
click at [285, 17] on input "Search podcasts, credits, & more..." at bounding box center [324, 17] width 84 height 15
paste input "The Official Rugby World Cup 2025 Podcast"
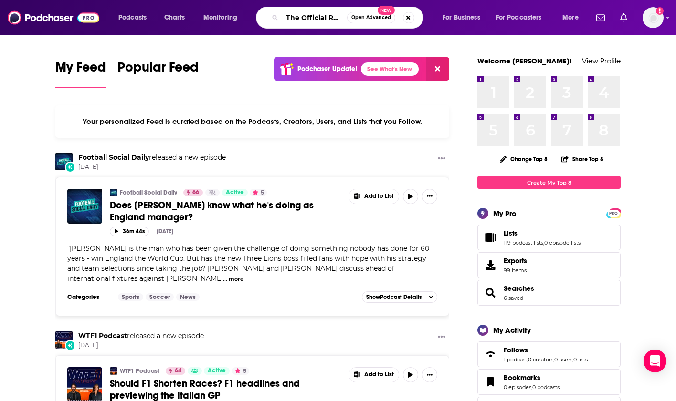
type input "The Official Rugby World Cup 2025 Podcast"
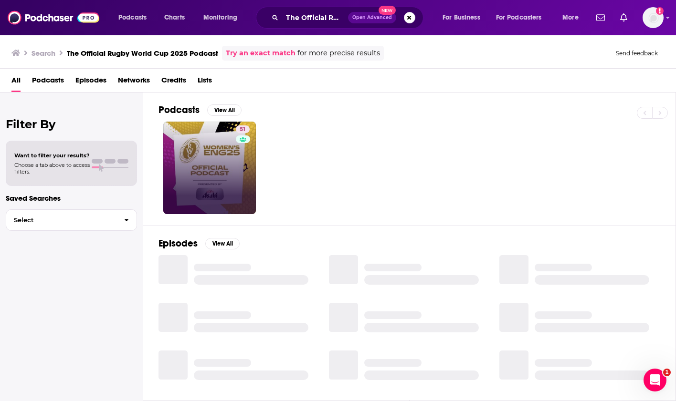
click at [207, 152] on link "51" at bounding box center [209, 168] width 93 height 93
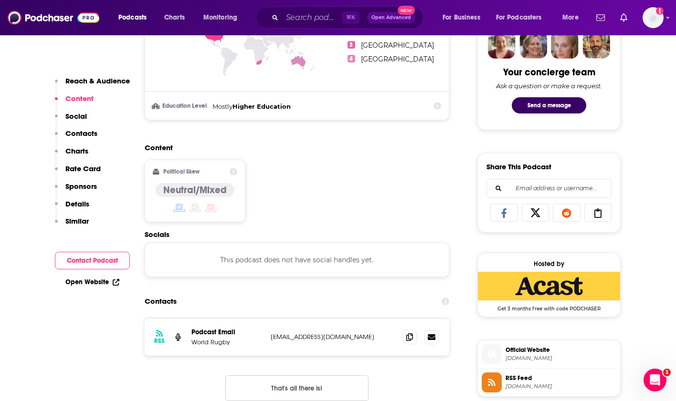
scroll to position [586, 0]
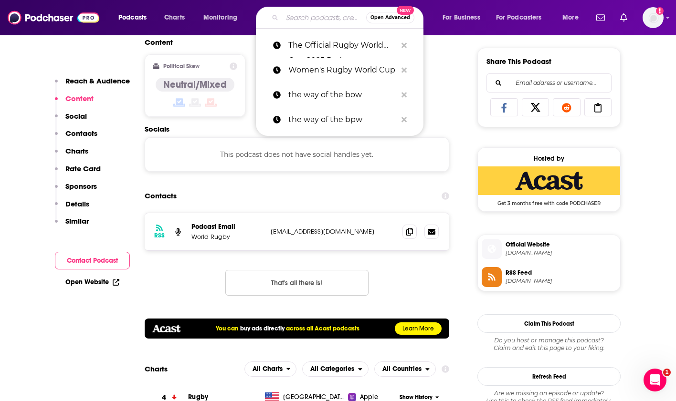
click at [288, 19] on input "Search podcasts, credits, & more..." at bounding box center [324, 17] width 84 height 15
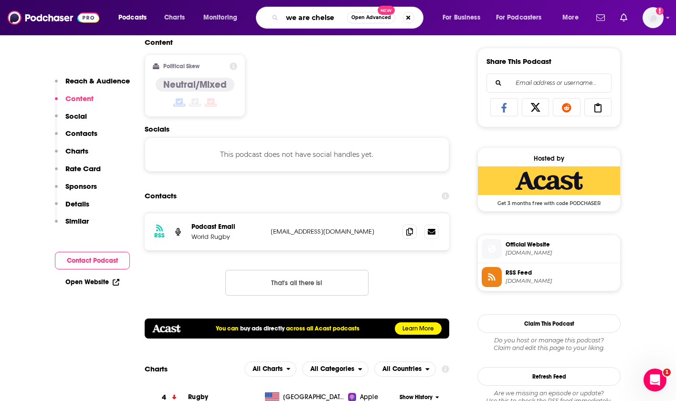
type input "we are chelsea"
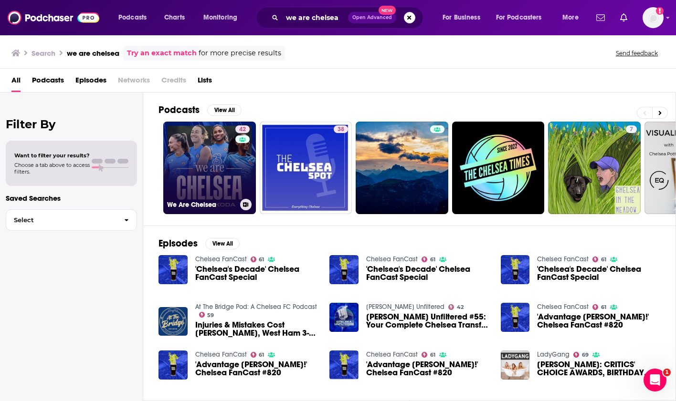
click at [214, 162] on link "42 We Are Chelsea" at bounding box center [209, 168] width 93 height 93
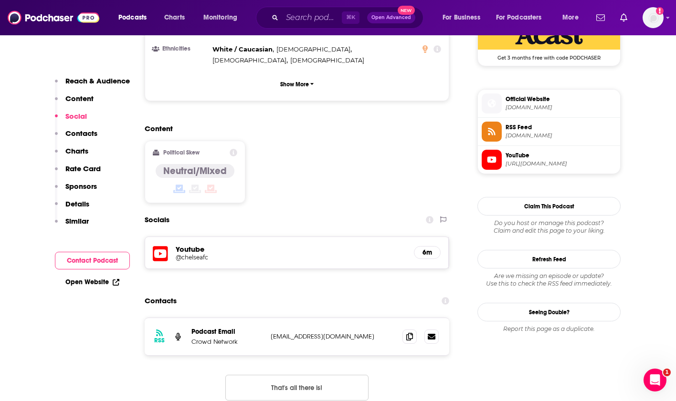
scroll to position [734, 0]
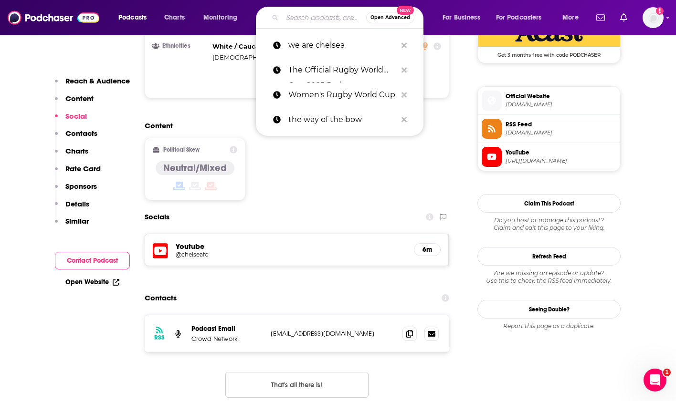
click at [318, 19] on input "Search podcasts, credits, & more..." at bounding box center [324, 17] width 84 height 15
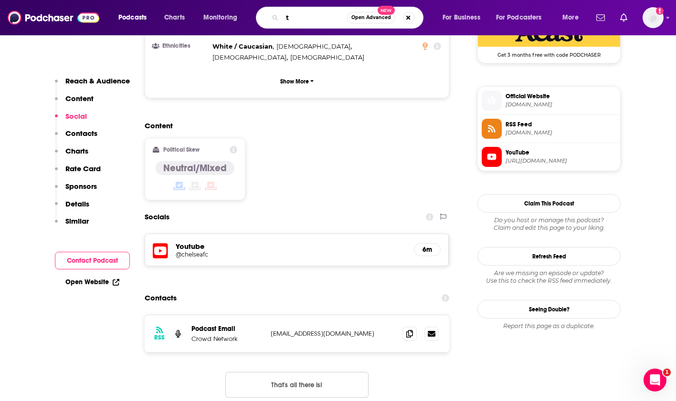
type input "tt"
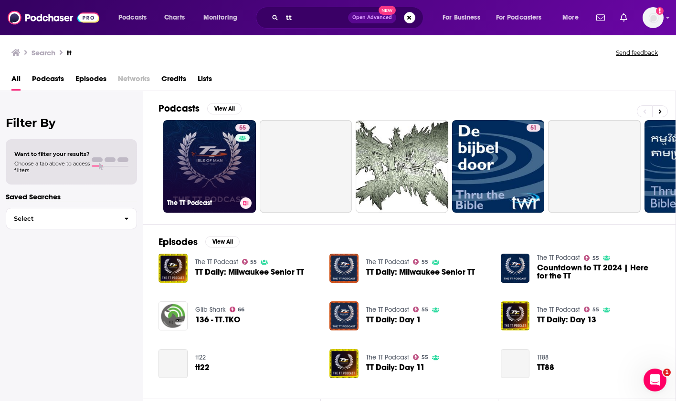
click at [233, 160] on link "55 The TT Podcast" at bounding box center [209, 166] width 93 height 93
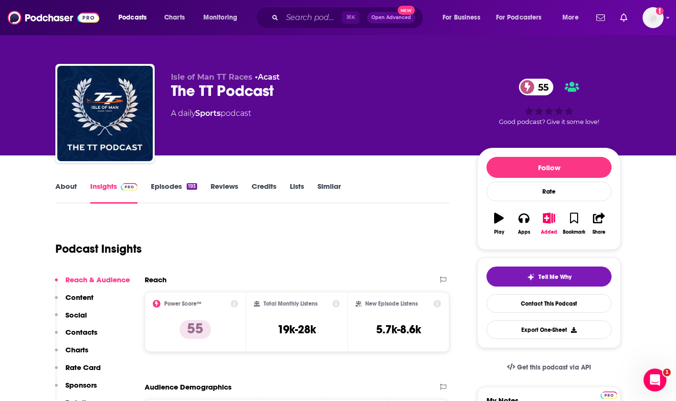
click at [165, 187] on link "Episodes 193" at bounding box center [174, 193] width 46 height 22
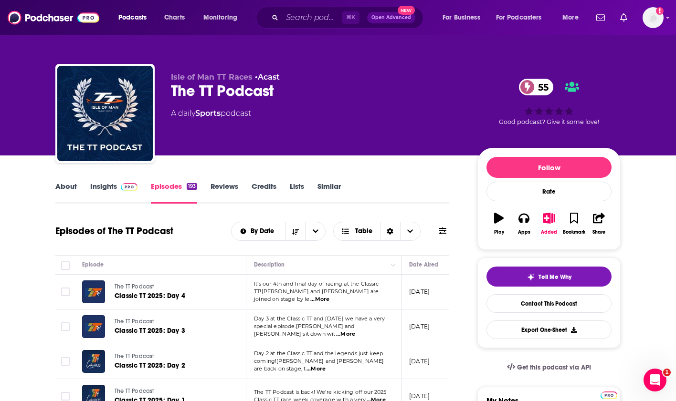
click at [98, 186] on link "Insights" at bounding box center [113, 193] width 47 height 22
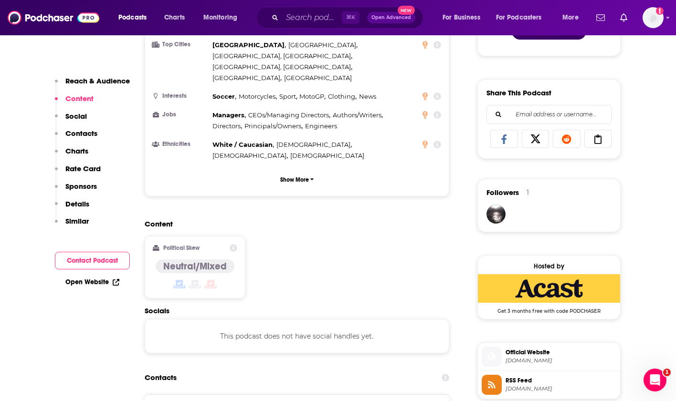
scroll to position [601, 0]
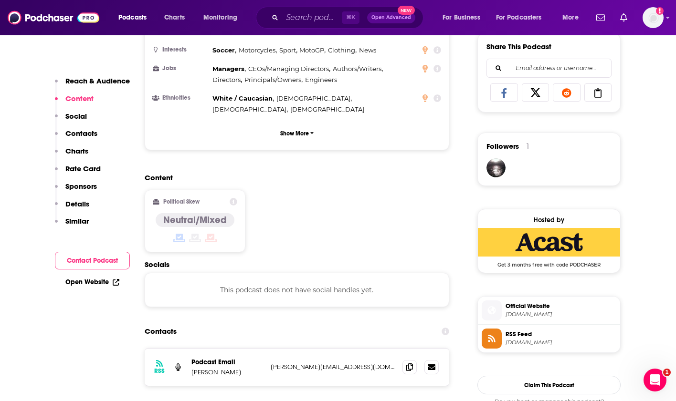
click at [299, 363] on p "paul.fernley@audioalways.com" at bounding box center [333, 367] width 124 height 8
copy p "paul.fernley@audioalways.com"
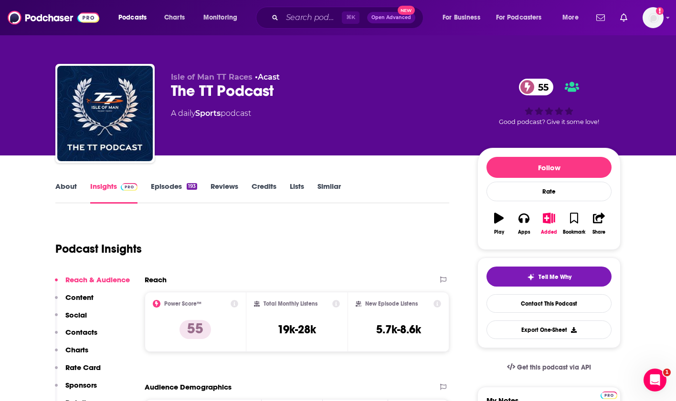
scroll to position [0, 0]
click at [164, 192] on link "Episodes 193" at bounding box center [174, 193] width 46 height 22
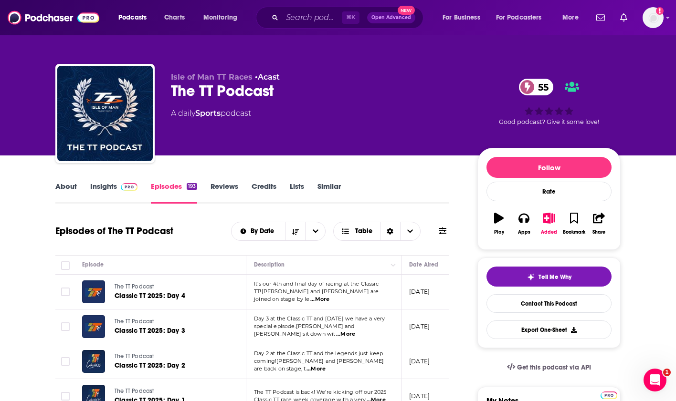
click at [313, 26] on div "⌘ K Open Advanced New" at bounding box center [339, 18] width 167 height 22
click at [306, 21] on input "Search podcasts, credits, & more..." at bounding box center [312, 17] width 60 height 15
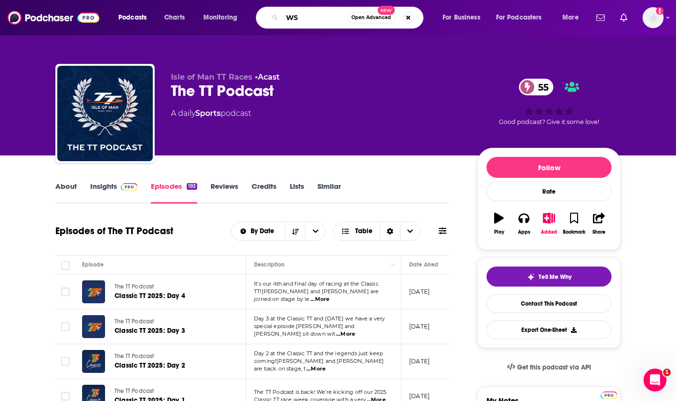
type input "WSL"
